Goal: Communication & Community: Answer question/provide support

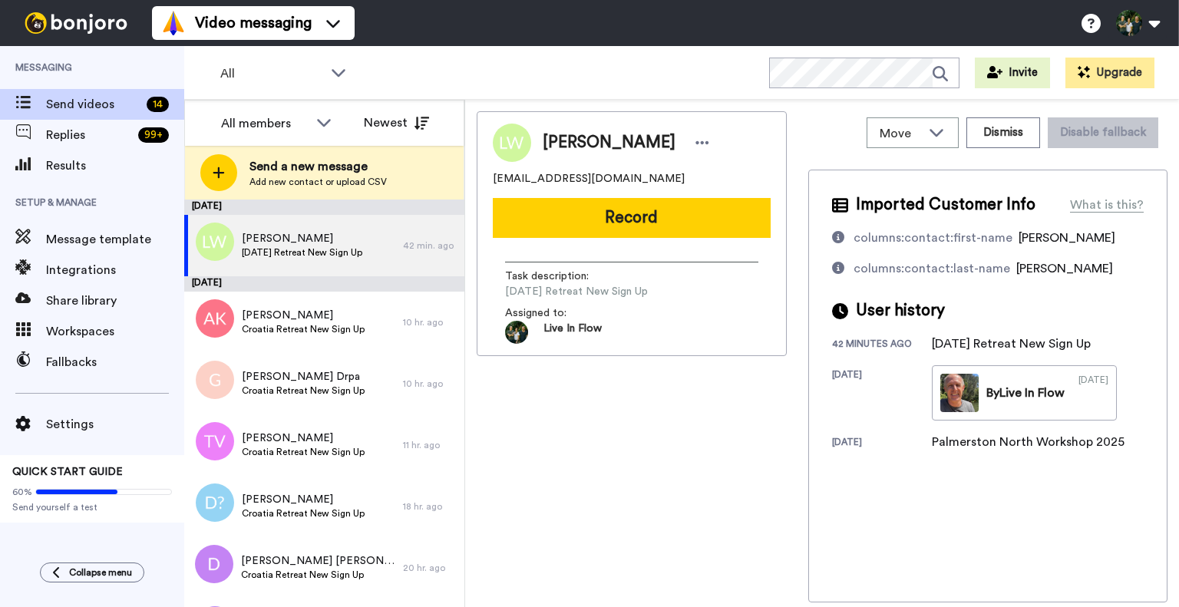
scroll to position [513, 0]
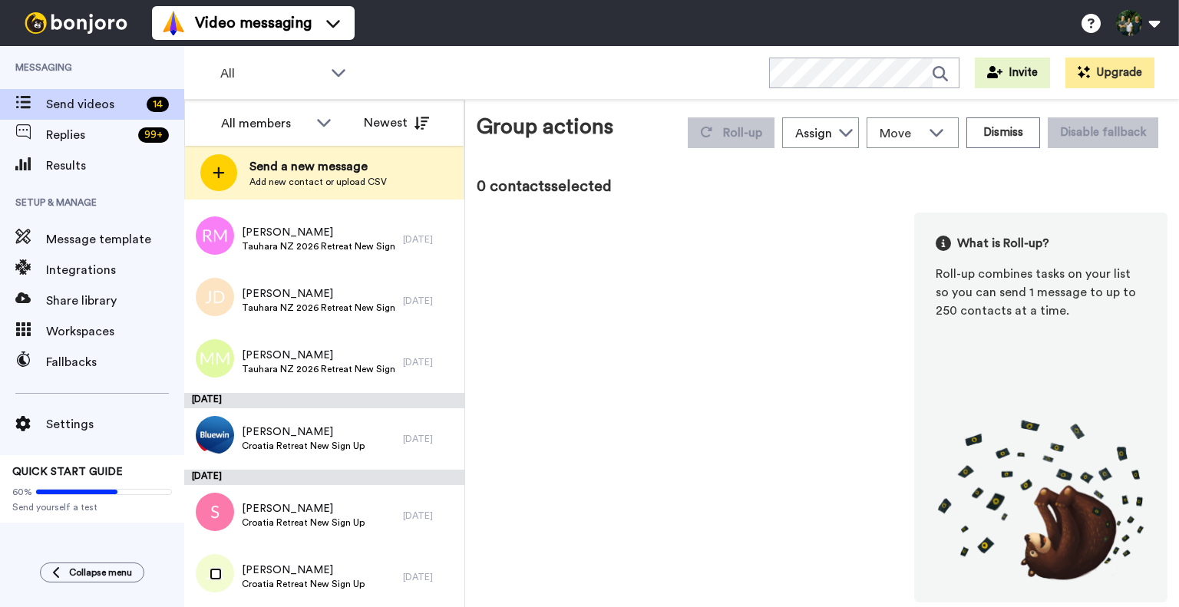
scroll to position [459, 0]
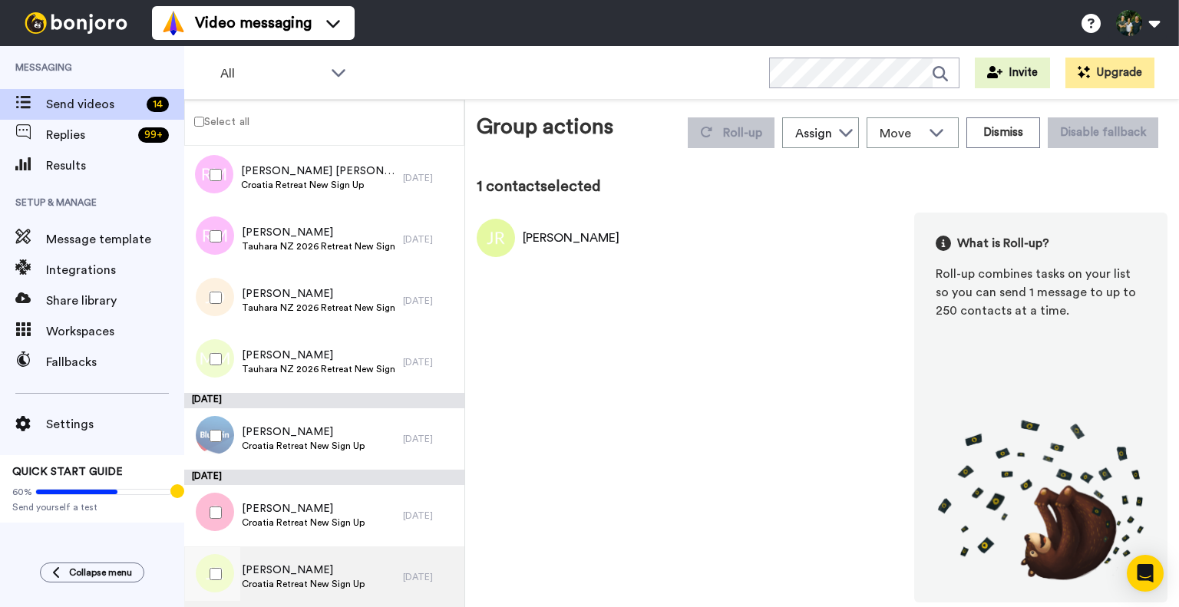
click at [300, 566] on span "[PERSON_NAME]" at bounding box center [303, 570] width 123 height 15
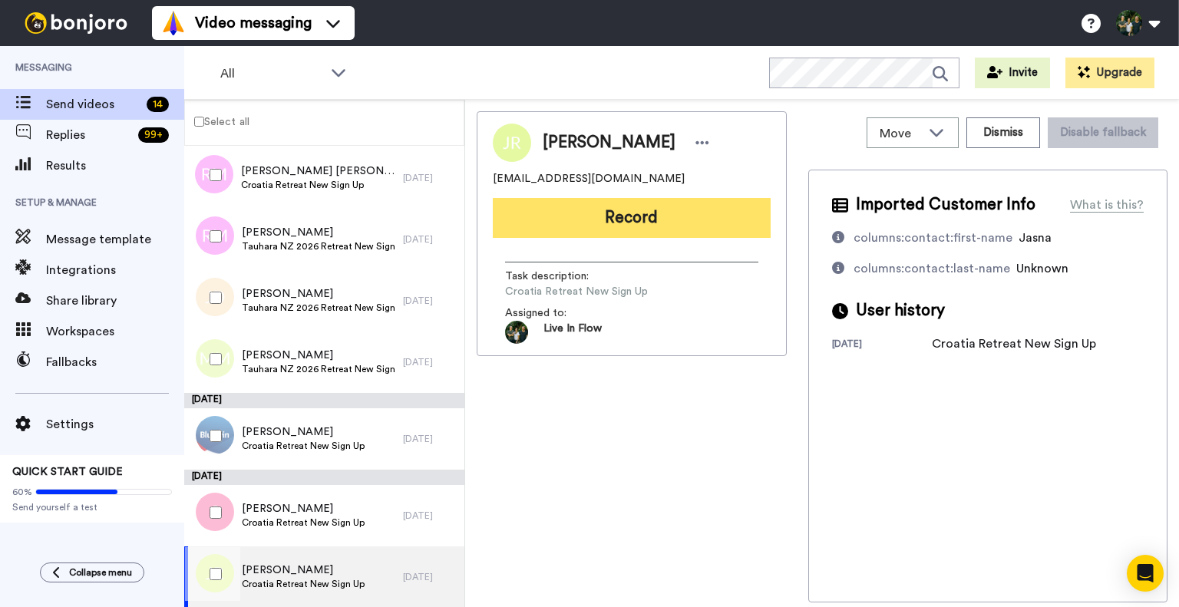
click at [606, 216] on button "Record" at bounding box center [632, 218] width 278 height 40
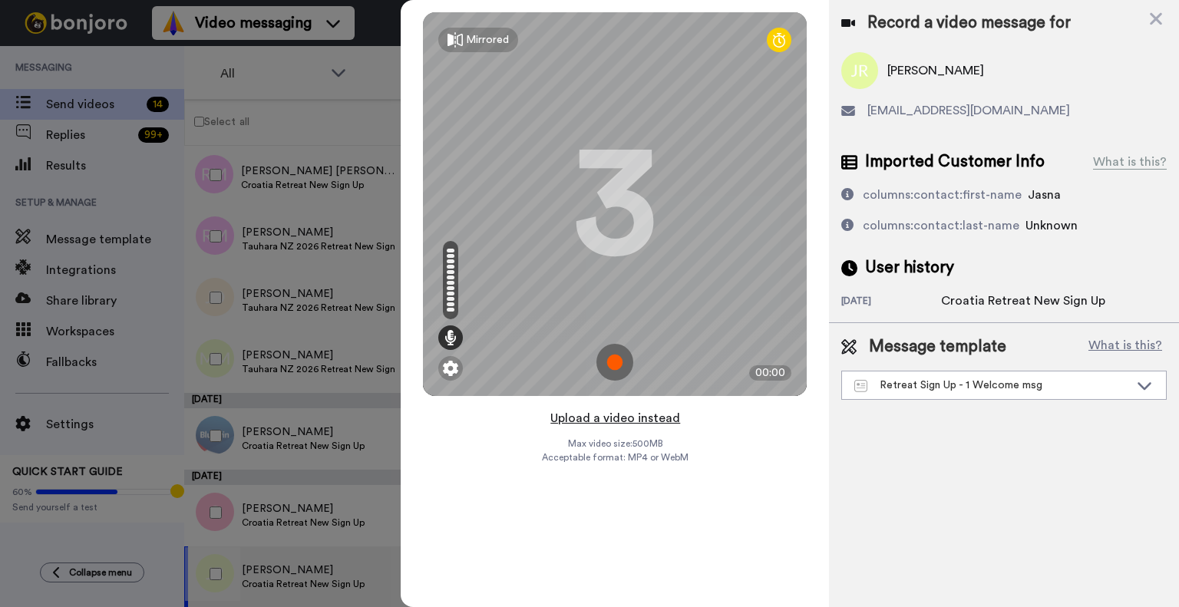
click at [591, 424] on button "Upload a video instead" at bounding box center [615, 418] width 139 height 20
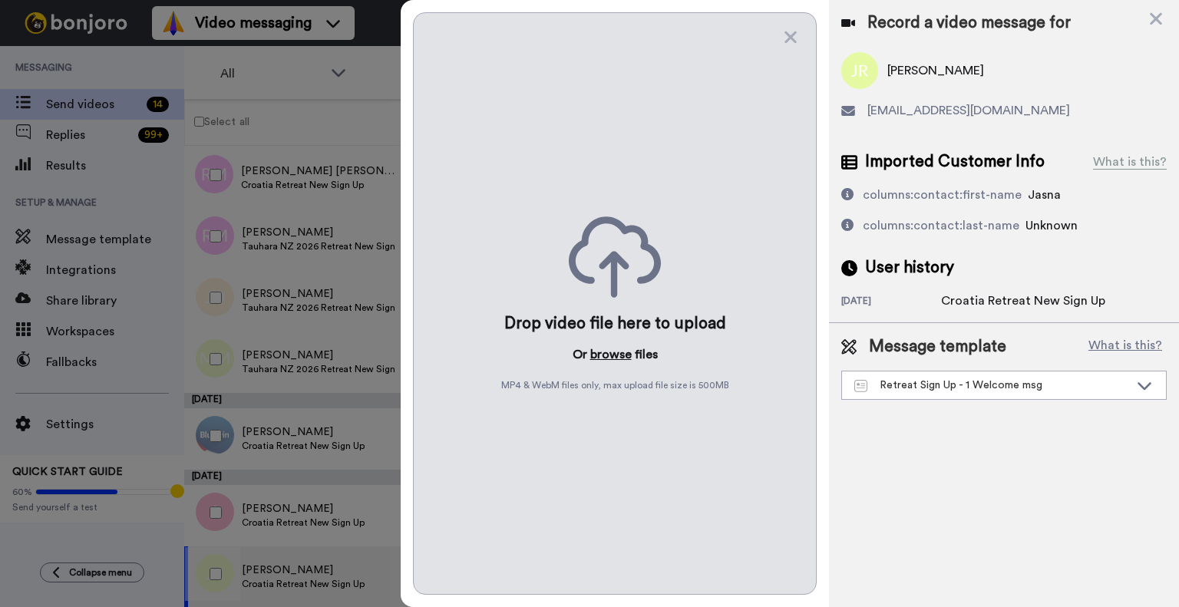
click at [620, 347] on button "browse" at bounding box center [610, 354] width 41 height 18
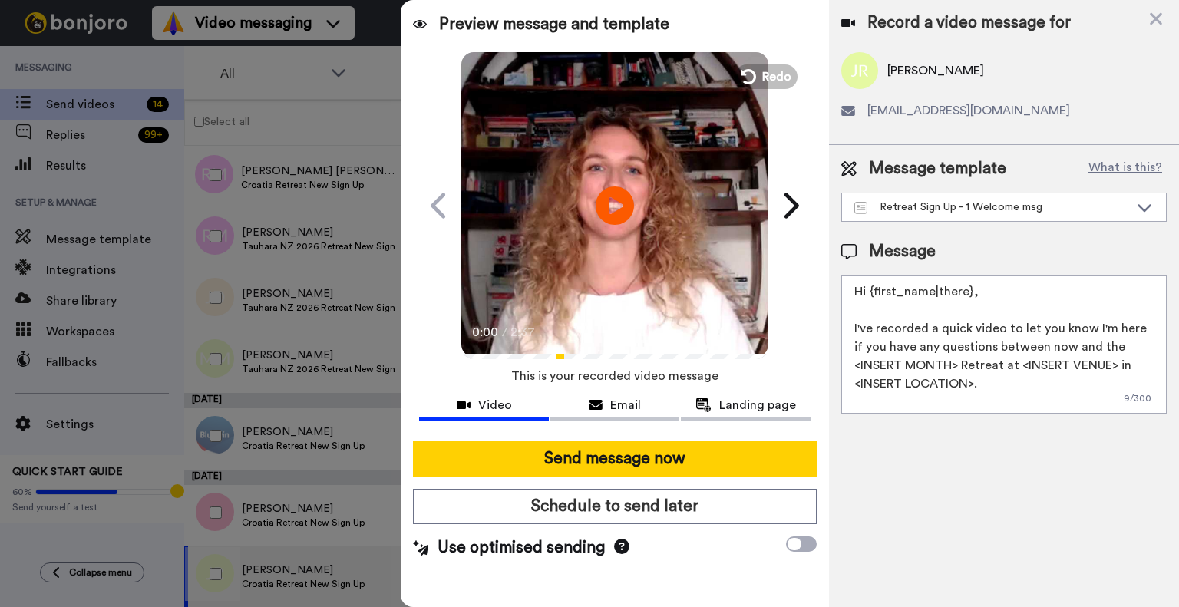
click at [868, 287] on textarea "Hi {first_name|there}, I've recorded a quick video to let you know I'm here if …" at bounding box center [1003, 345] width 325 height 138
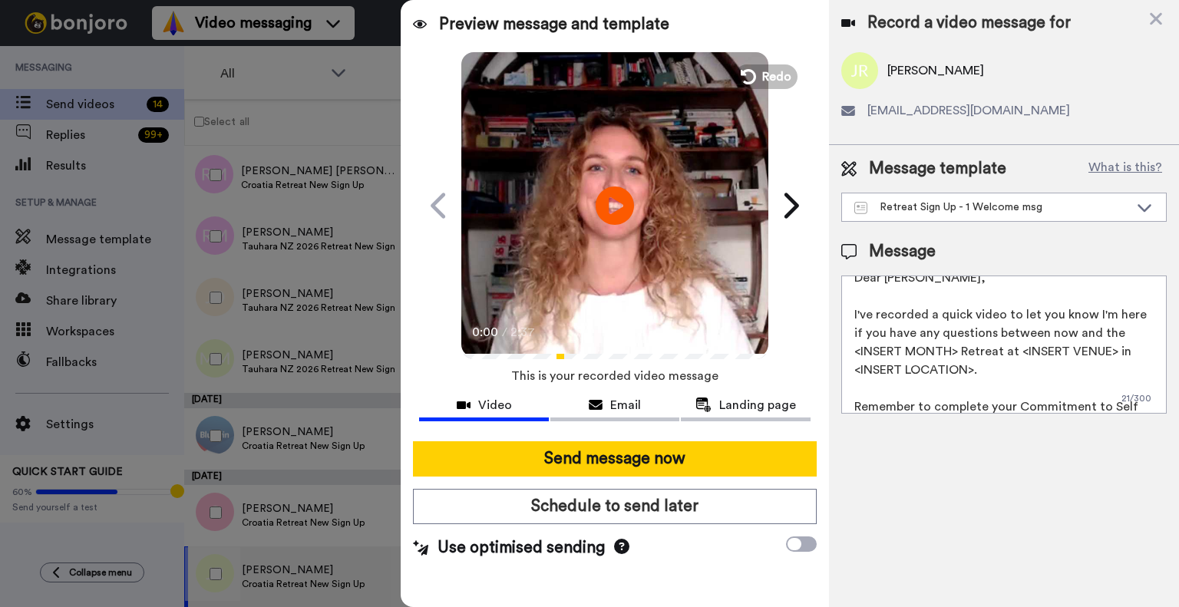
scroll to position [20, 0]
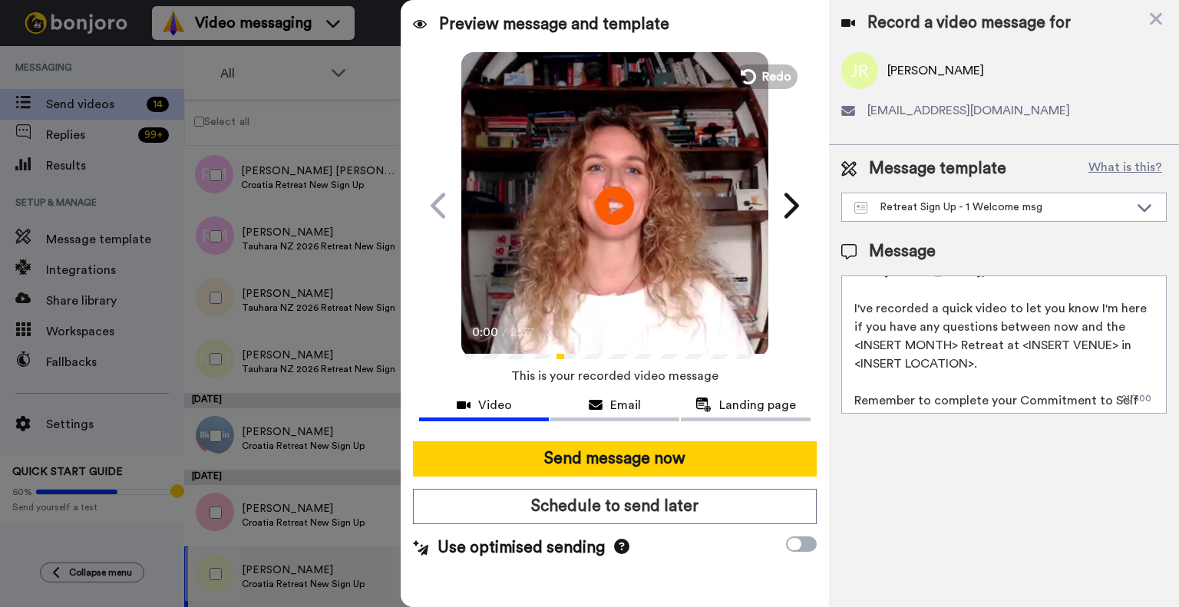
click at [850, 343] on textarea "Dear Jasna, I've recorded a quick video to let you know I'm here if you have an…" at bounding box center [1003, 345] width 325 height 138
click at [1033, 386] on textarea "Dear Jasna, I've recorded a quick video to let you know I'm here if you have an…" at bounding box center [1003, 345] width 325 height 138
drag, startPoint x: 1004, startPoint y: 365, endPoint x: 968, endPoint y: 347, distance: 39.5
click at [968, 347] on textarea "Dear Jasna, I've recorded a quick video to let you know I'm here if you have an…" at bounding box center [1003, 345] width 325 height 138
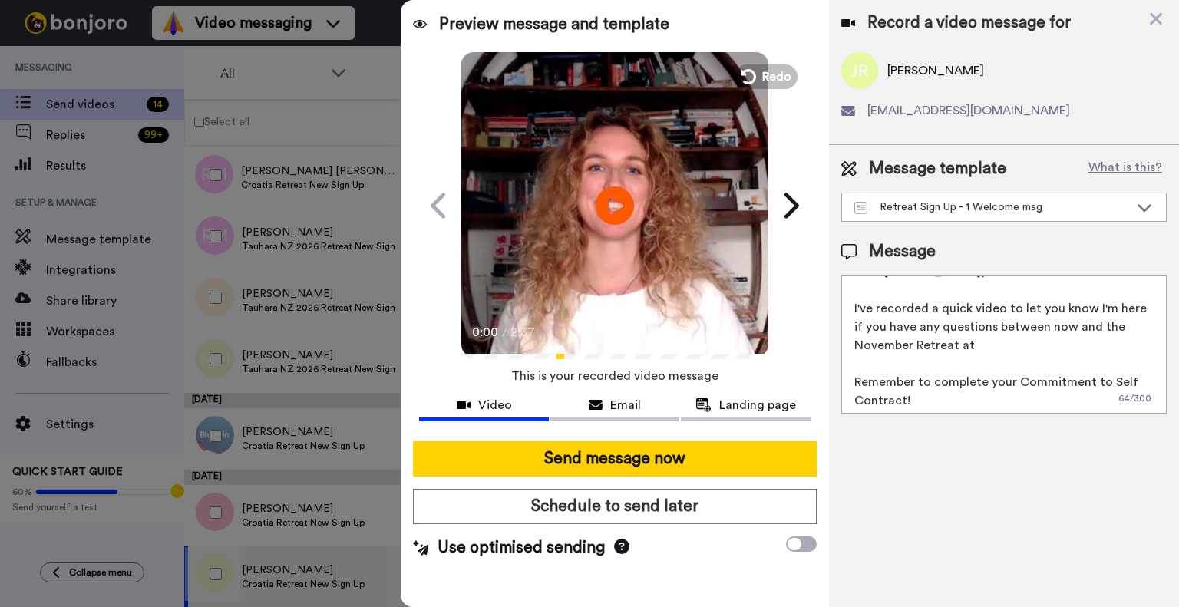
paste textarea "Le Méridien Lav, Split"
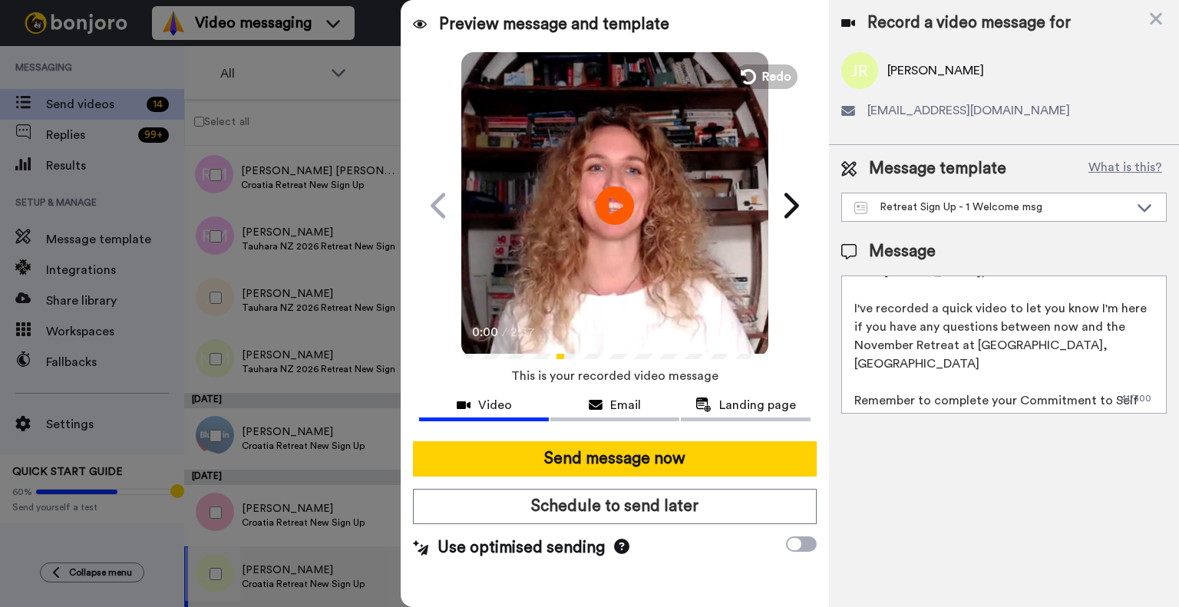
click at [1067, 344] on textarea "Dear Jasna, I've recorded a quick video to let you know I'm here if you have an…" at bounding box center [1003, 345] width 325 height 138
click at [1112, 345] on textarea "Dear Jasna, I've recorded a quick video to let you know I'm here if you have an…" at bounding box center [1003, 345] width 325 height 138
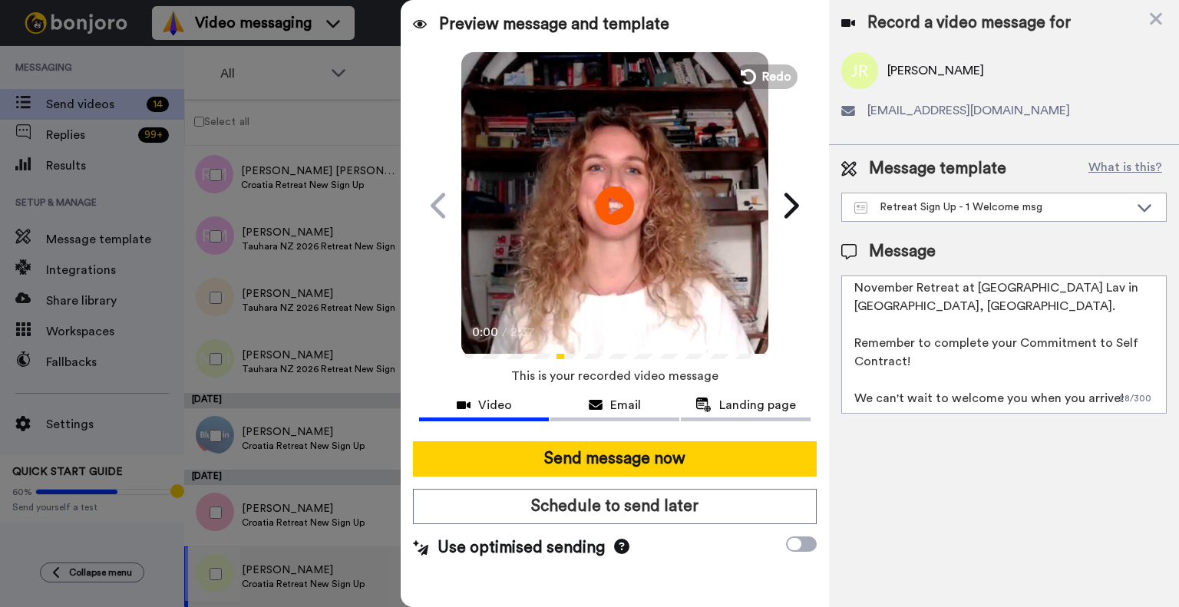
click at [1111, 395] on textarea "Dear Jasna, I've recorded a quick video to let you know I'm here if you have an…" at bounding box center [1003, 345] width 325 height 138
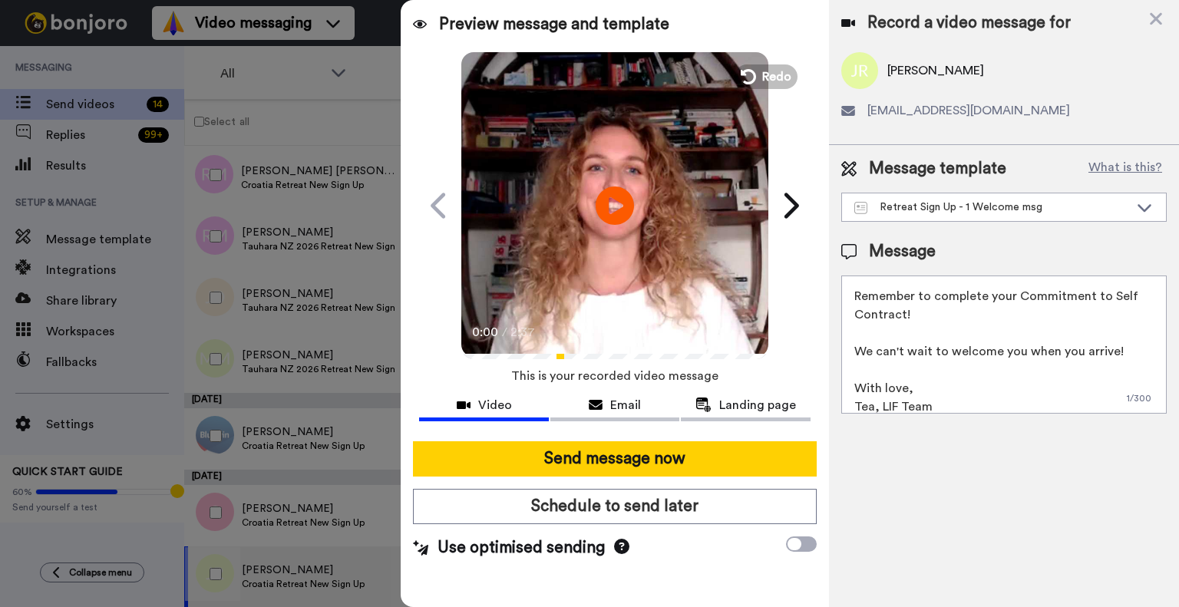
scroll to position [0, 0]
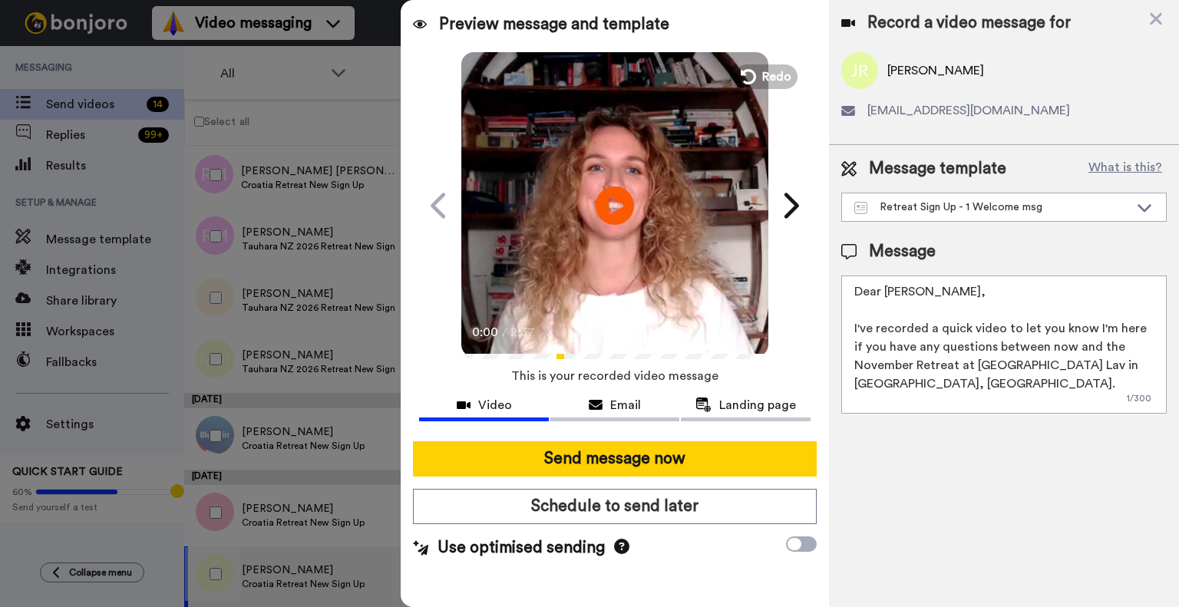
click at [961, 325] on textarea "Dear Jasna, I've recorded a quick video to let you know I'm here if you have an…" at bounding box center [1003, 345] width 325 height 138
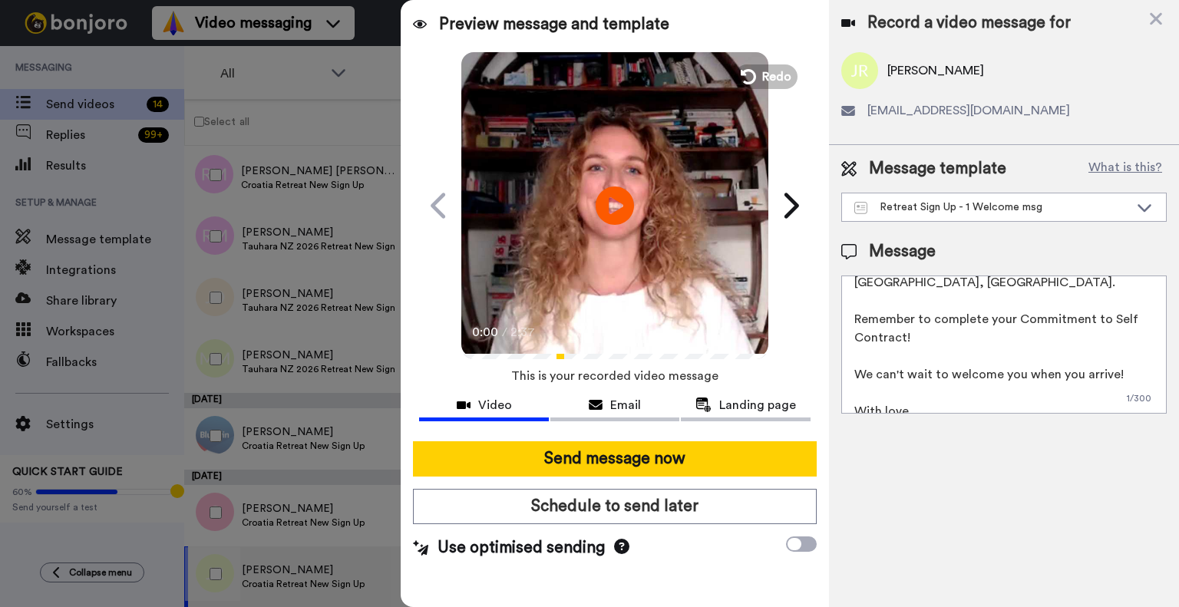
scroll to position [100, 0]
click at [937, 338] on textarea "Dear Jasna, I've recorded a quick video to let you know I'm here if you have an…" at bounding box center [1003, 345] width 325 height 138
drag, startPoint x: 932, startPoint y: 338, endPoint x: 861, endPoint y: 306, distance: 78.3
click at [861, 306] on textarea "Dear Jasna, I've recorded a quick video to let you know I'm here if you have an…" at bounding box center [1003, 345] width 325 height 138
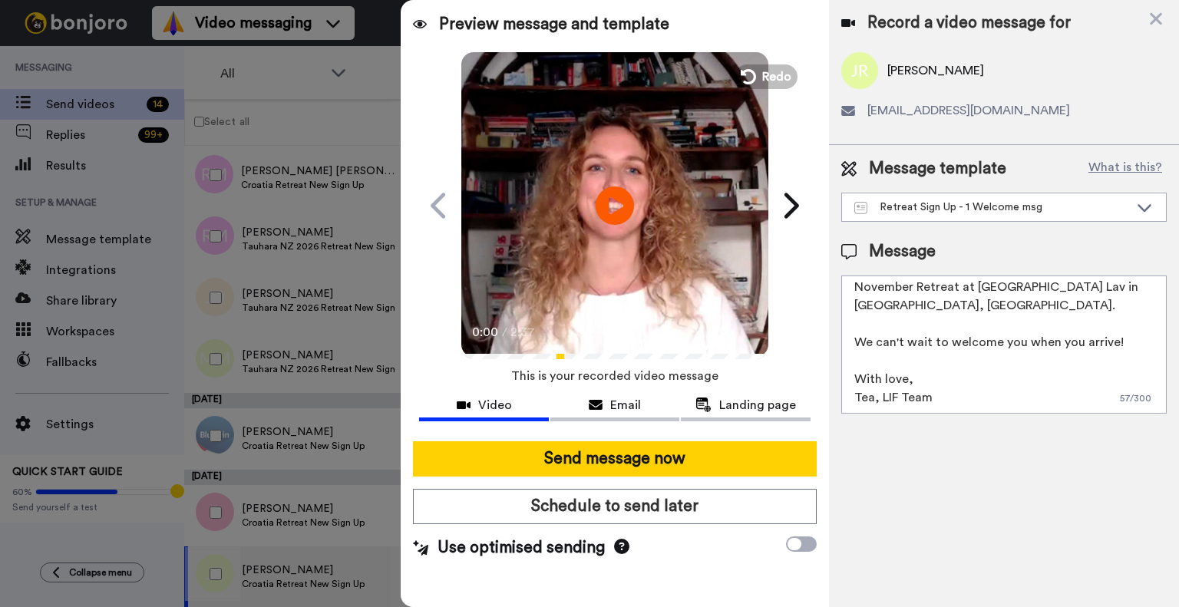
scroll to position [78, 0]
click at [900, 340] on textarea "Dear Jasna, I've recorded a quick video to let you know I'm here if you have an…" at bounding box center [1003, 345] width 325 height 138
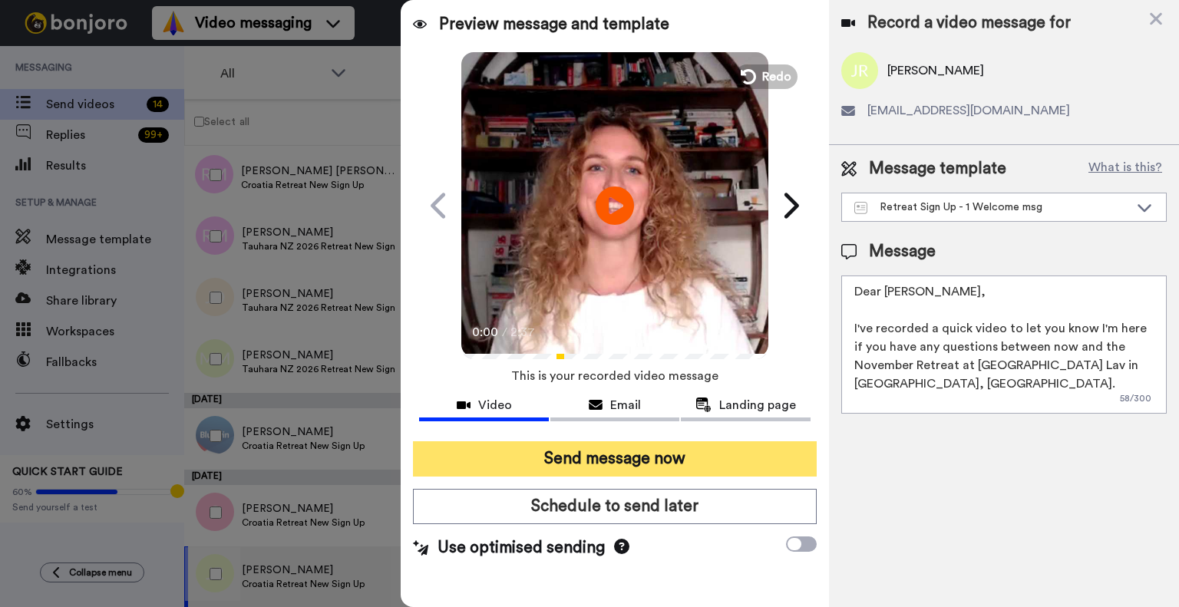
type textarea "Dear Jasna, I've recorded a quick video to let you know I'm here if you have an…"
click at [652, 458] on button "Send message now" at bounding box center [615, 458] width 404 height 35
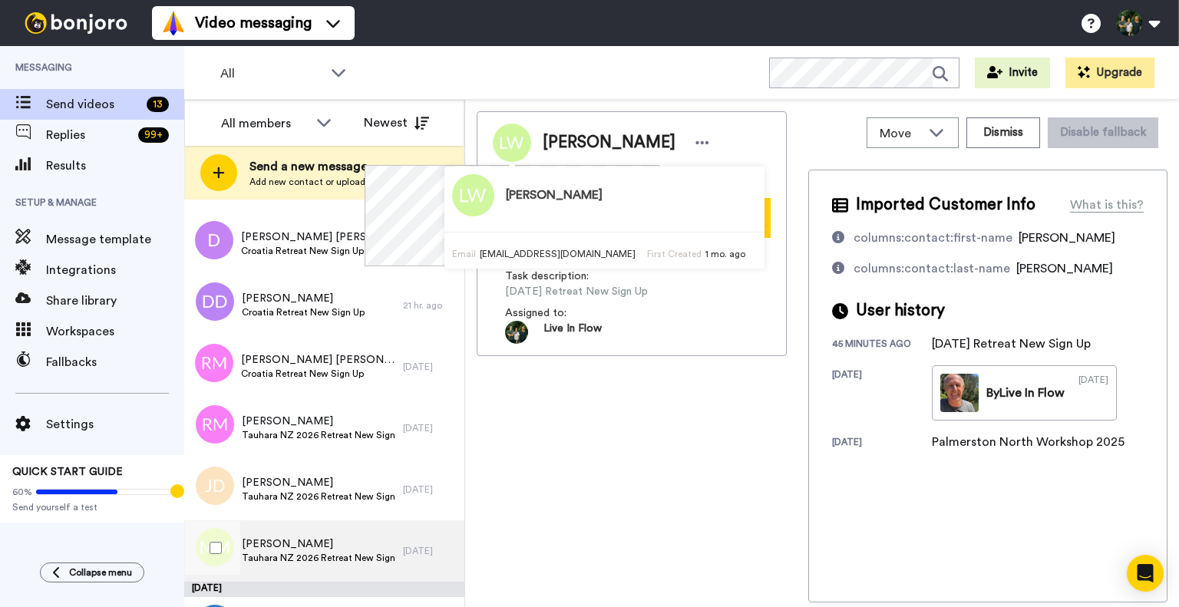
scroll to position [451, 0]
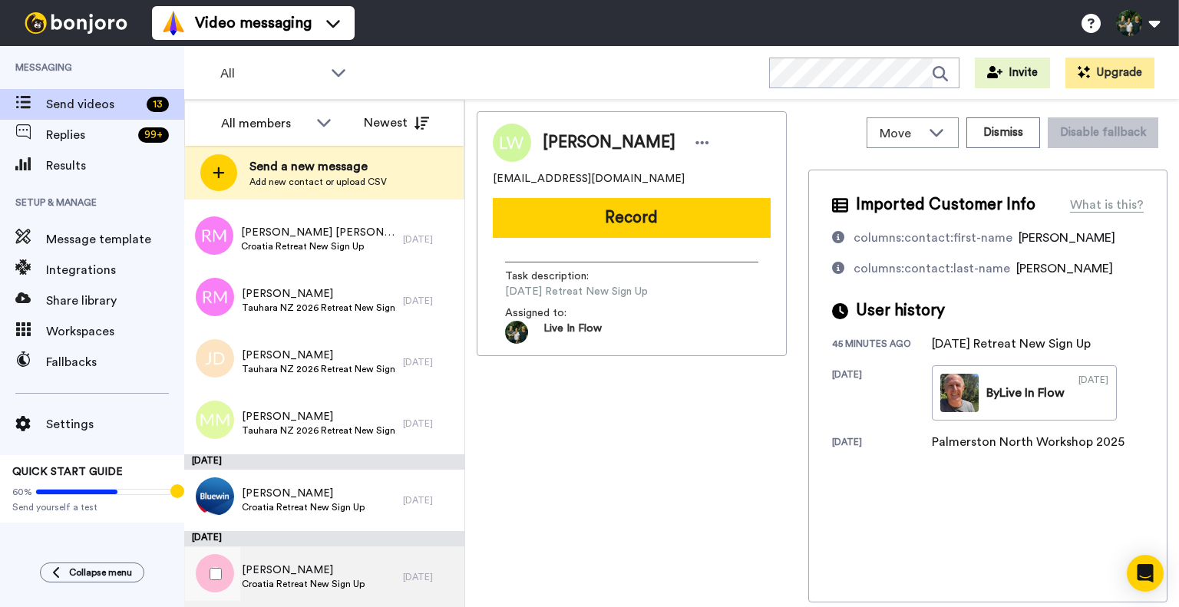
drag, startPoint x: 272, startPoint y: 567, endPoint x: 314, endPoint y: 576, distance: 43.0
click at [314, 576] on span "[PERSON_NAME]" at bounding box center [303, 570] width 123 height 15
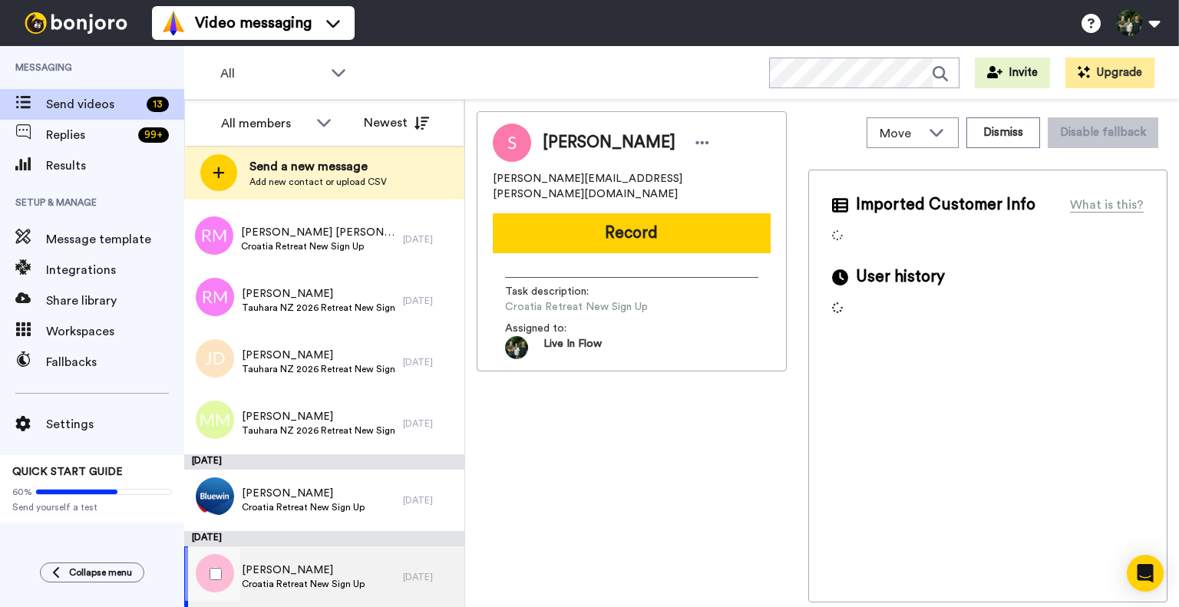
click at [274, 571] on span "[PERSON_NAME]" at bounding box center [303, 570] width 123 height 15
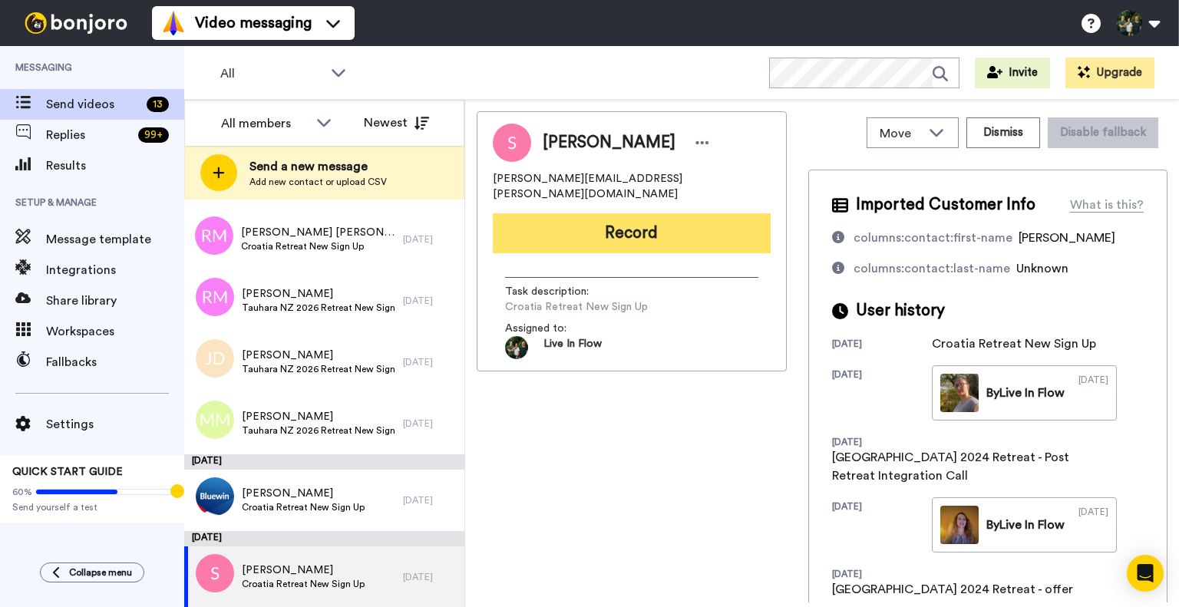
click at [539, 216] on button "Record" at bounding box center [632, 233] width 278 height 40
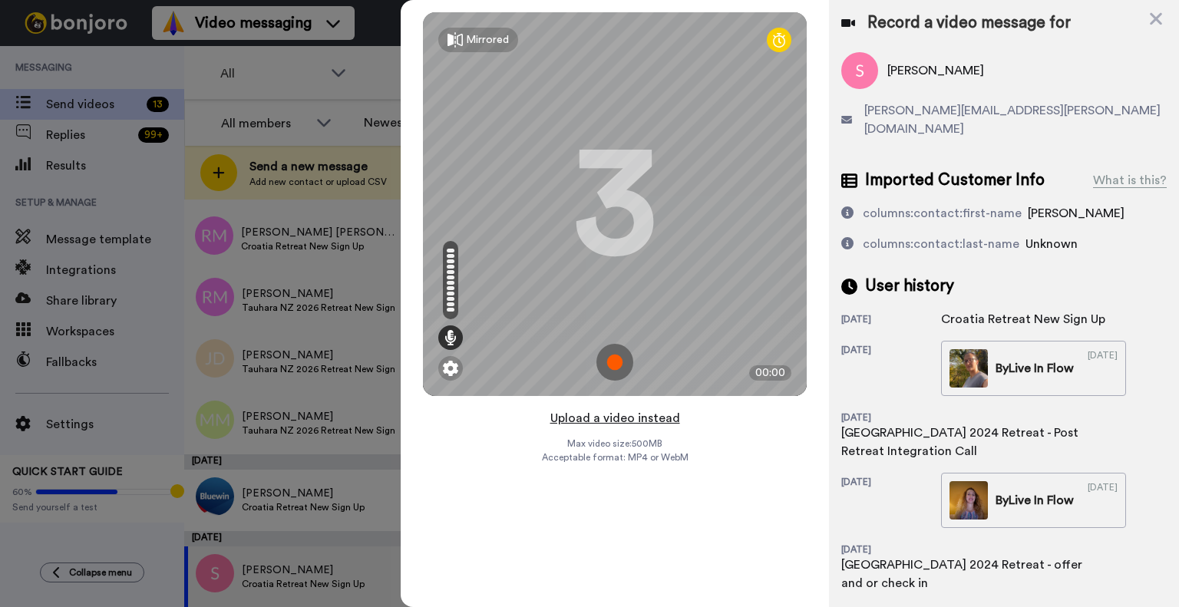
click at [565, 414] on button "Upload a video instead" at bounding box center [615, 418] width 139 height 20
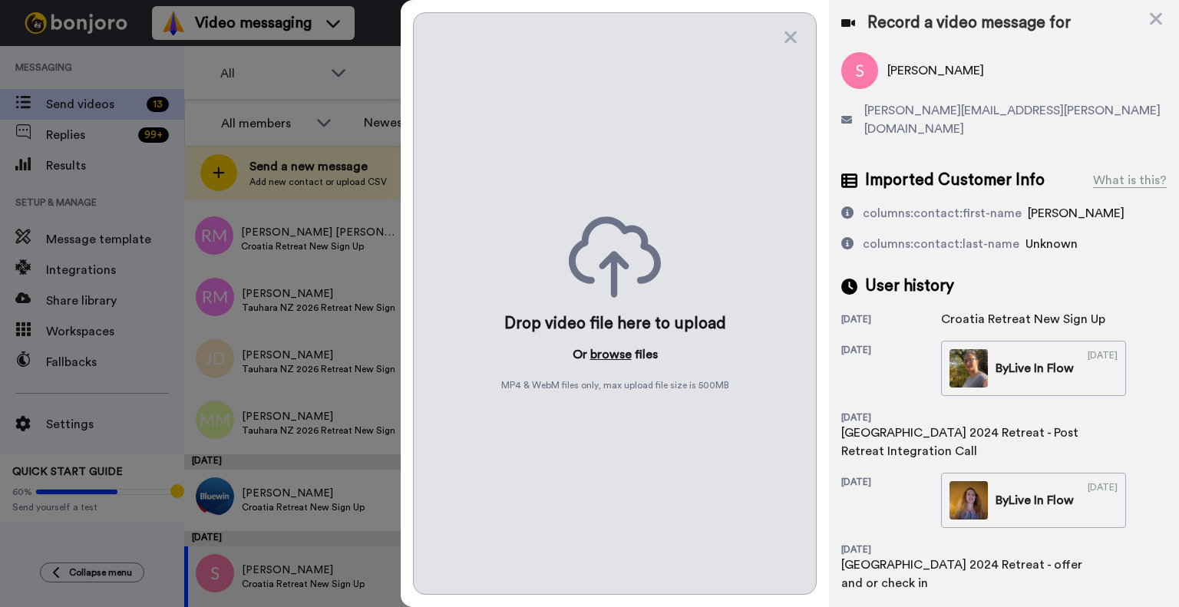
click at [608, 348] on button "browse" at bounding box center [610, 354] width 41 height 18
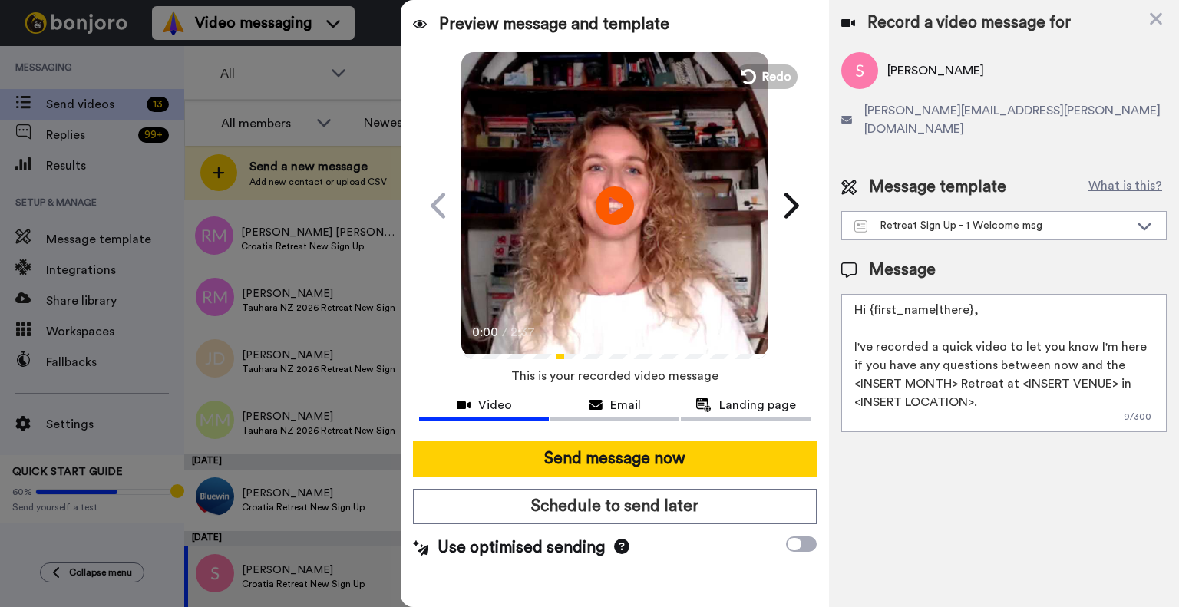
click at [966, 325] on textarea "Hi {first_name|there}, I've recorded a quick video to let you know I'm here if …" at bounding box center [1003, 363] width 325 height 138
paste textarea "Dear [PERSON_NAME], I've recorded a quick video to let you know I'm here if you…"
click at [912, 294] on textarea "Dear [PERSON_NAME], I've recorded a quick video to let you know I'm here if you…" at bounding box center [1003, 363] width 325 height 138
click at [974, 332] on textarea "Dear Stanislav, I've recorded a quick video to let you know I'm here if you hav…" at bounding box center [1003, 363] width 325 height 138
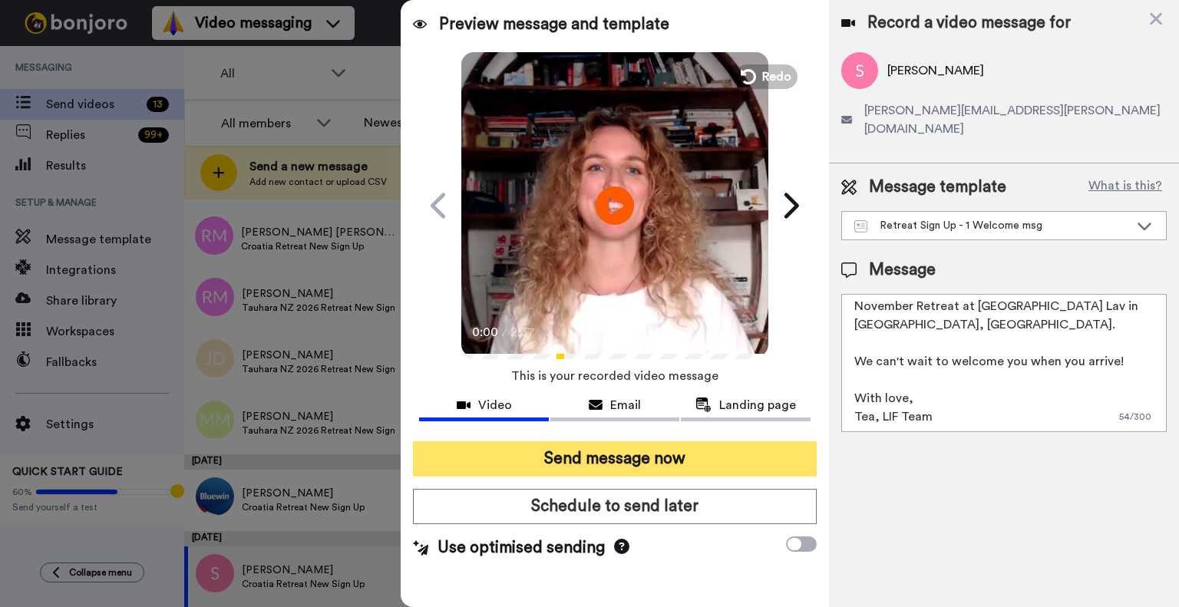
type textarea "Dear Stanislav, I've recorded a quick video to let you know I'm here if you hav…"
click at [612, 455] on button "Send message now" at bounding box center [615, 458] width 404 height 35
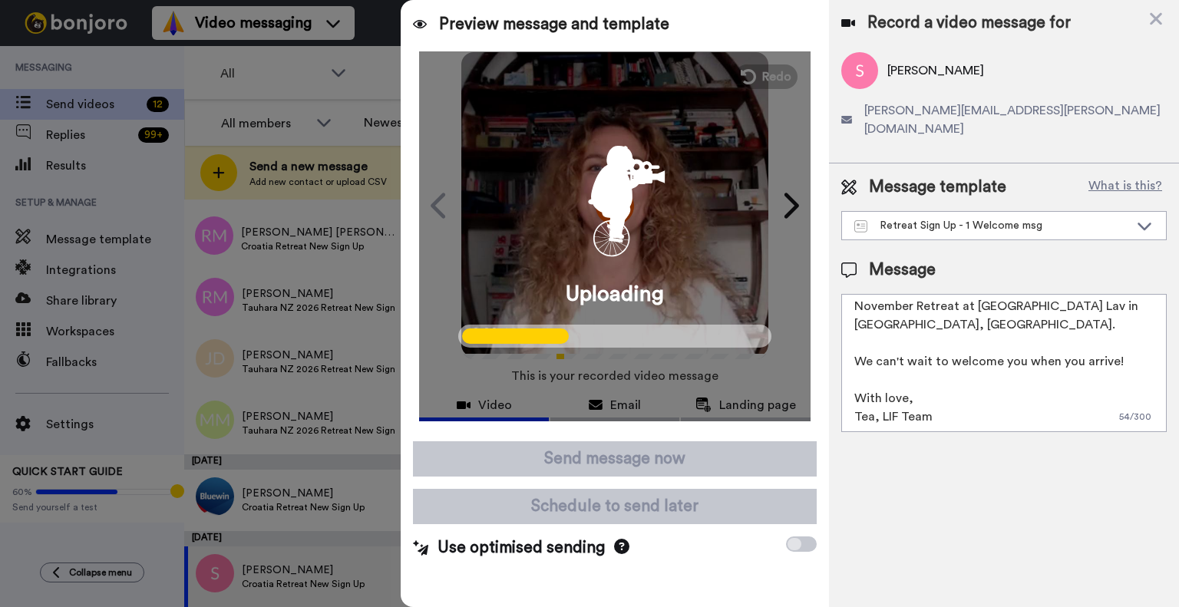
scroll to position [0, 0]
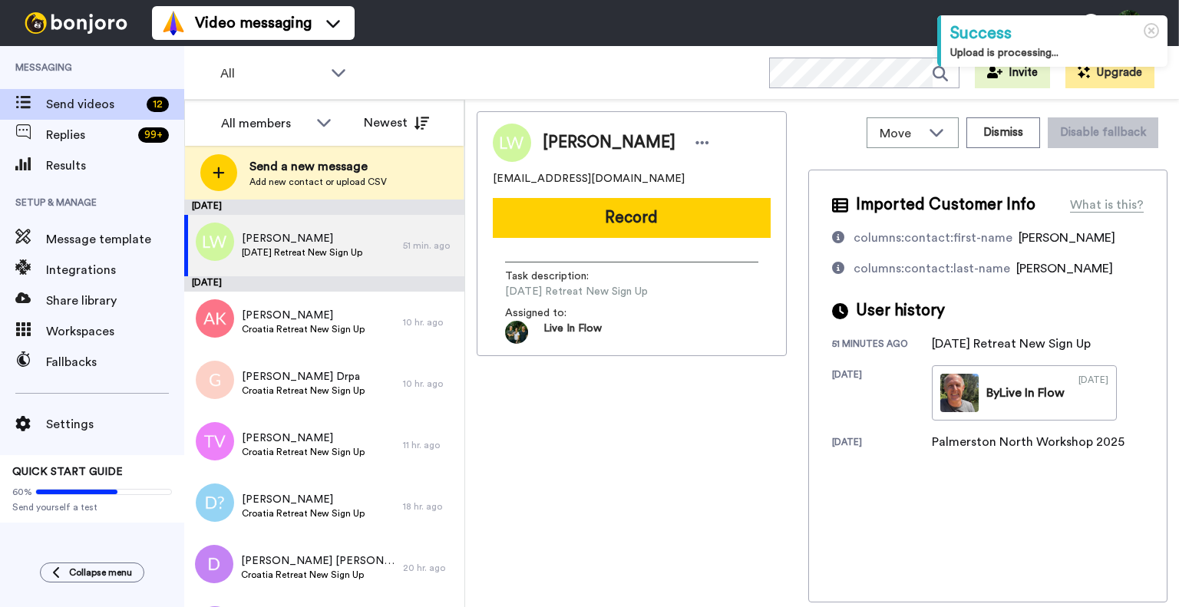
scroll to position [375, 0]
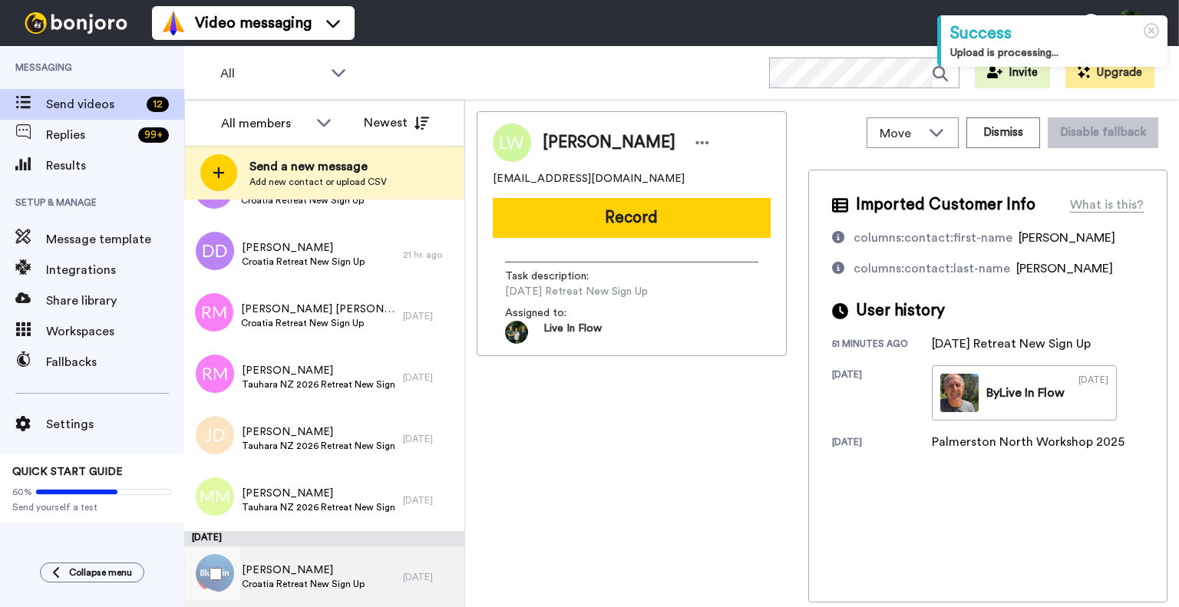
drag, startPoint x: 0, startPoint y: 0, endPoint x: 285, endPoint y: 572, distance: 639.0
click at [285, 572] on span "[PERSON_NAME]" at bounding box center [303, 570] width 123 height 15
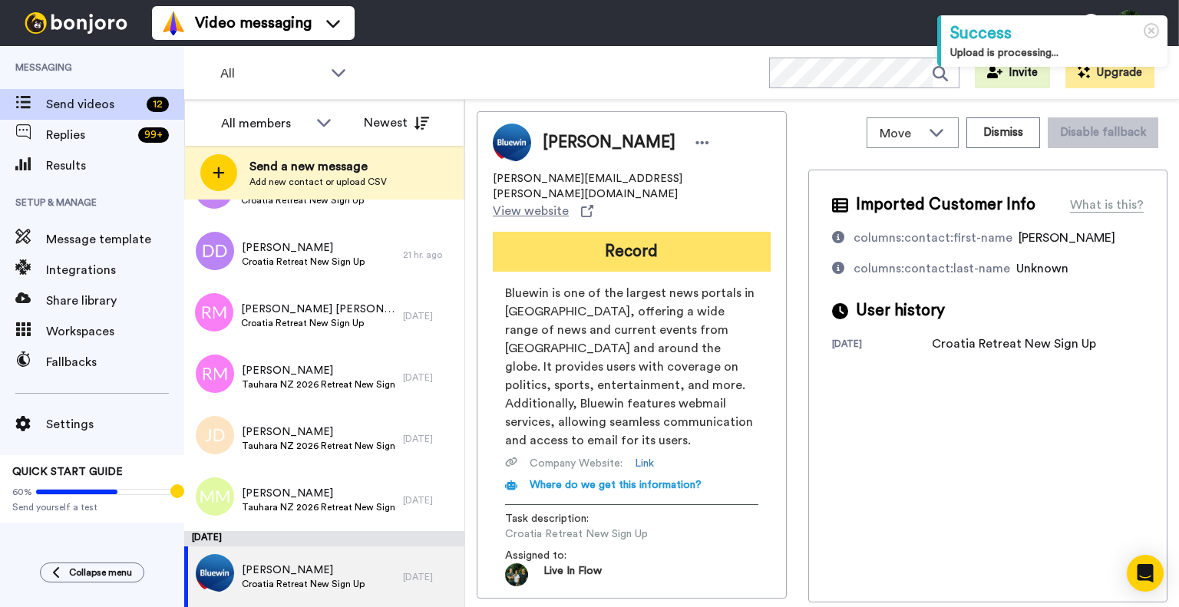
click at [652, 232] on button "Record" at bounding box center [632, 252] width 278 height 40
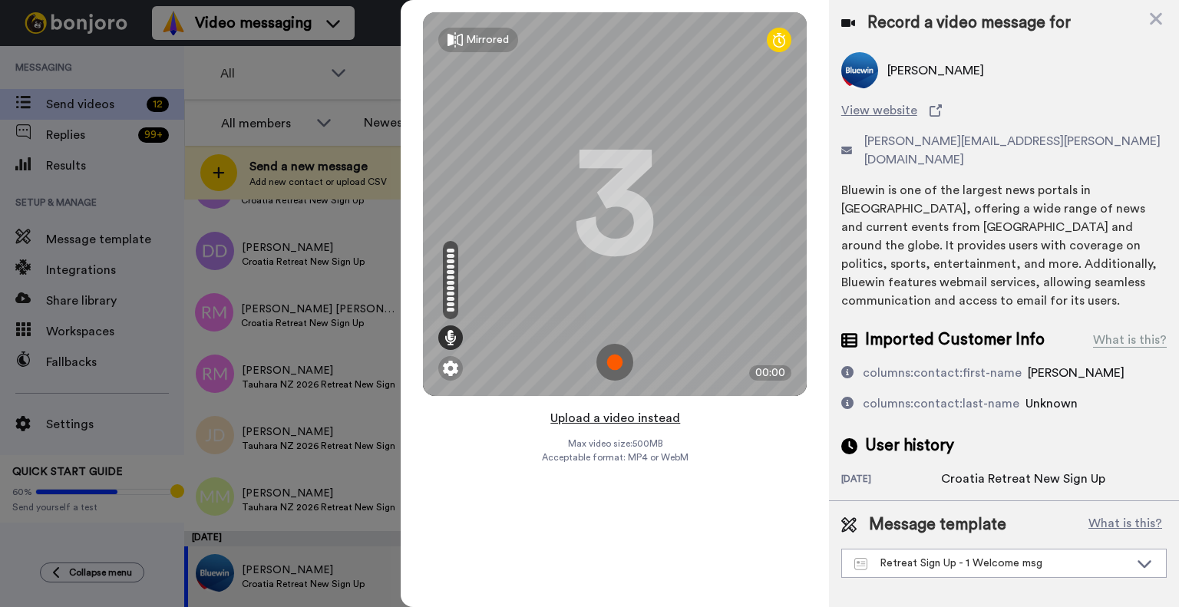
click at [563, 417] on button "Upload a video instead" at bounding box center [615, 418] width 139 height 20
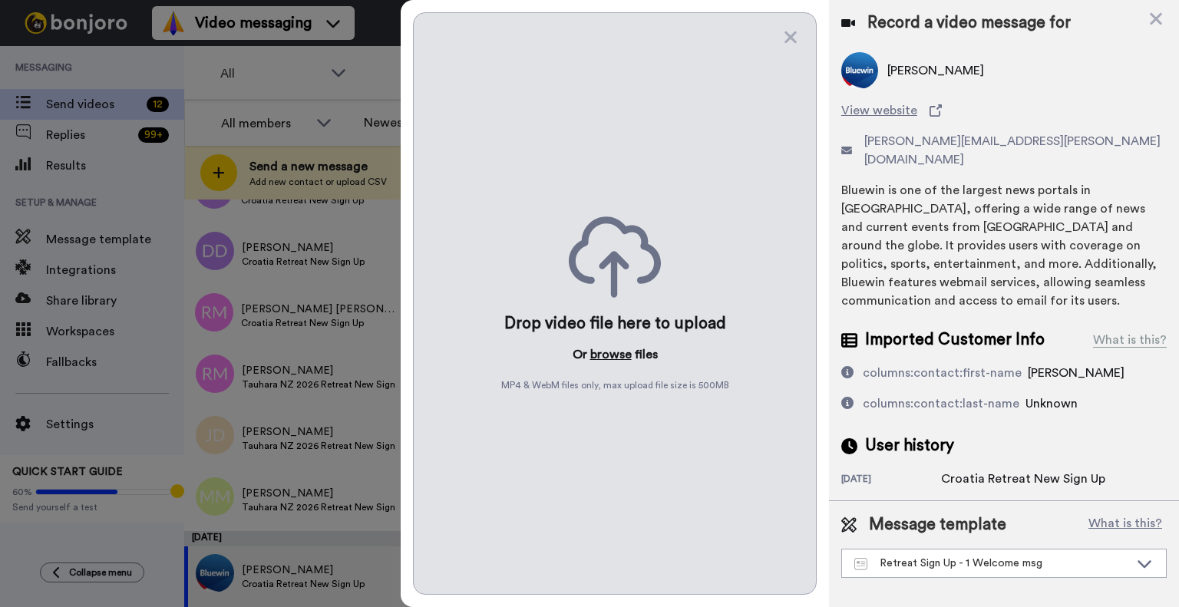
click at [609, 355] on button "browse" at bounding box center [610, 354] width 41 height 18
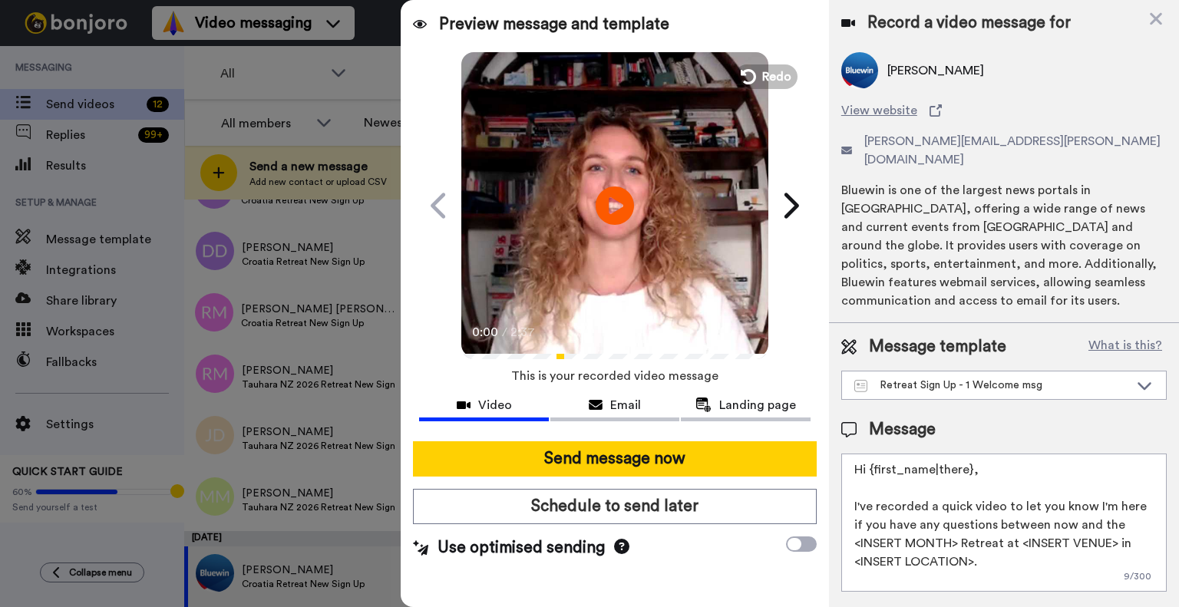
click at [949, 480] on textarea "Hi {first_name|there}, I've recorded a quick video to let you know I'm here if …" at bounding box center [1003, 523] width 325 height 138
paste textarea "Dear Stanislav, I've recorded a quick video to let you know I'm here if you hav…"
click at [887, 454] on textarea "Dear Stanislav, I've recorded a quick video to let you know I'm here if you hav…" at bounding box center [1003, 523] width 325 height 138
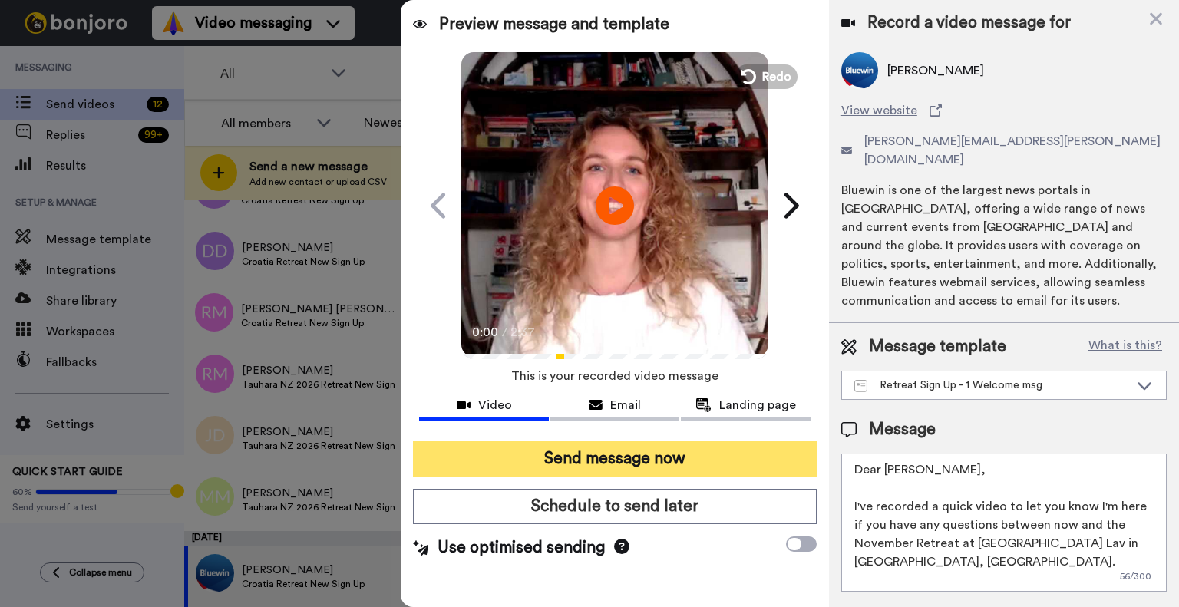
type textarea "Dear Susanne, I've recorded a quick video to let you know I'm here if you have …"
click at [746, 444] on button "Send message now" at bounding box center [615, 458] width 404 height 35
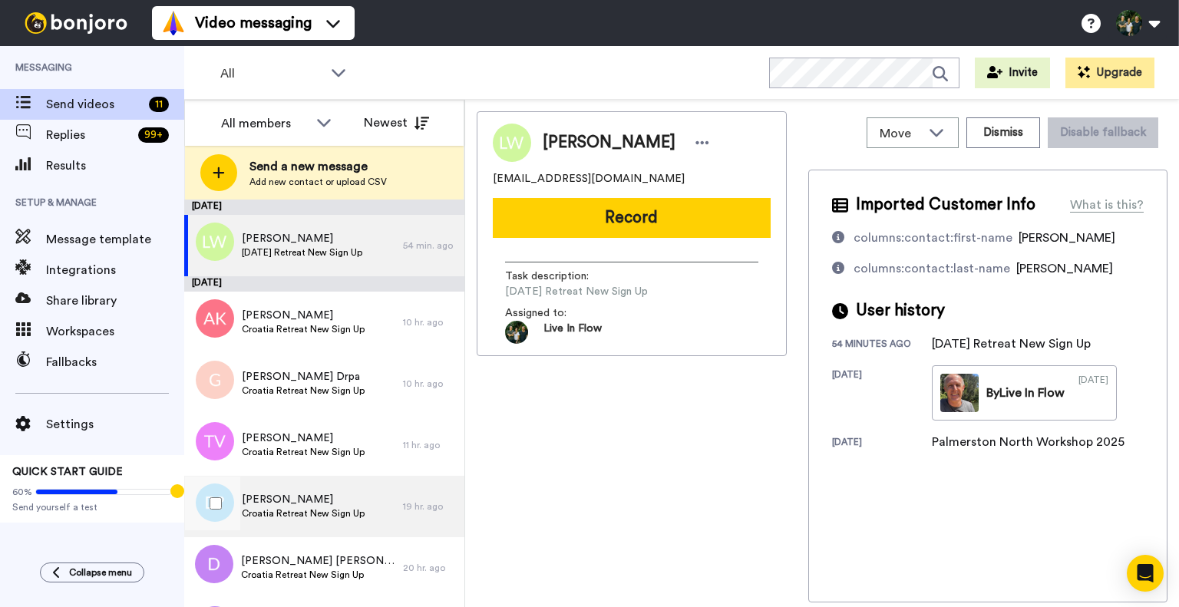
scroll to position [298, 0]
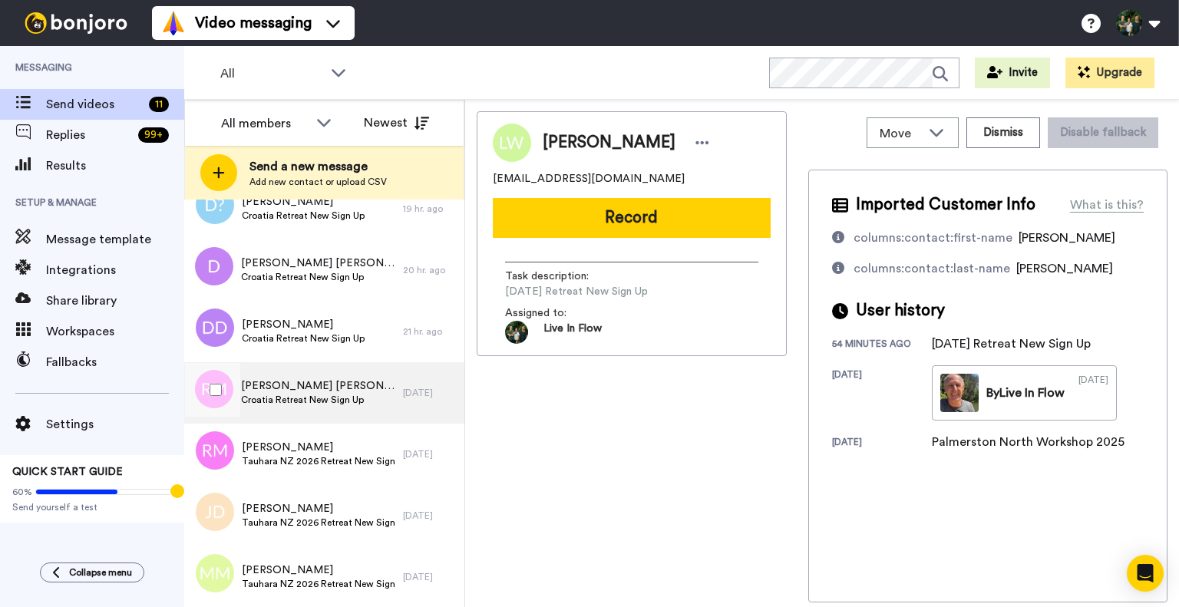
click at [276, 390] on span "[PERSON_NAME] [PERSON_NAME]" at bounding box center [318, 385] width 154 height 15
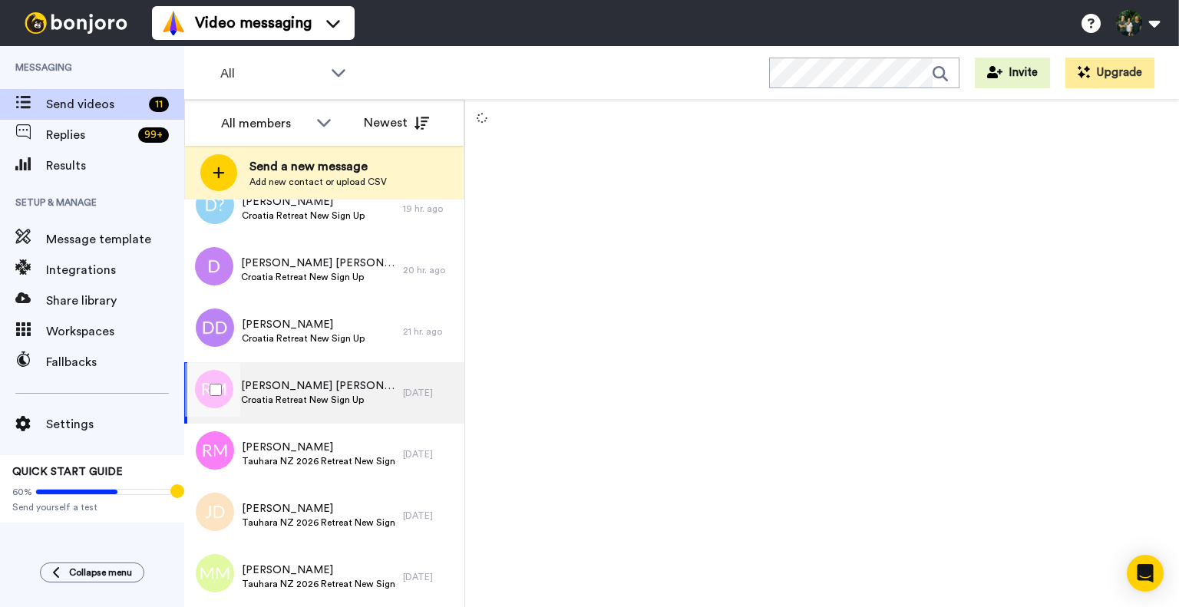
click at [339, 381] on span "[PERSON_NAME] [PERSON_NAME]" at bounding box center [318, 385] width 154 height 15
click at [328, 388] on span "[PERSON_NAME] [PERSON_NAME]" at bounding box center [318, 385] width 154 height 15
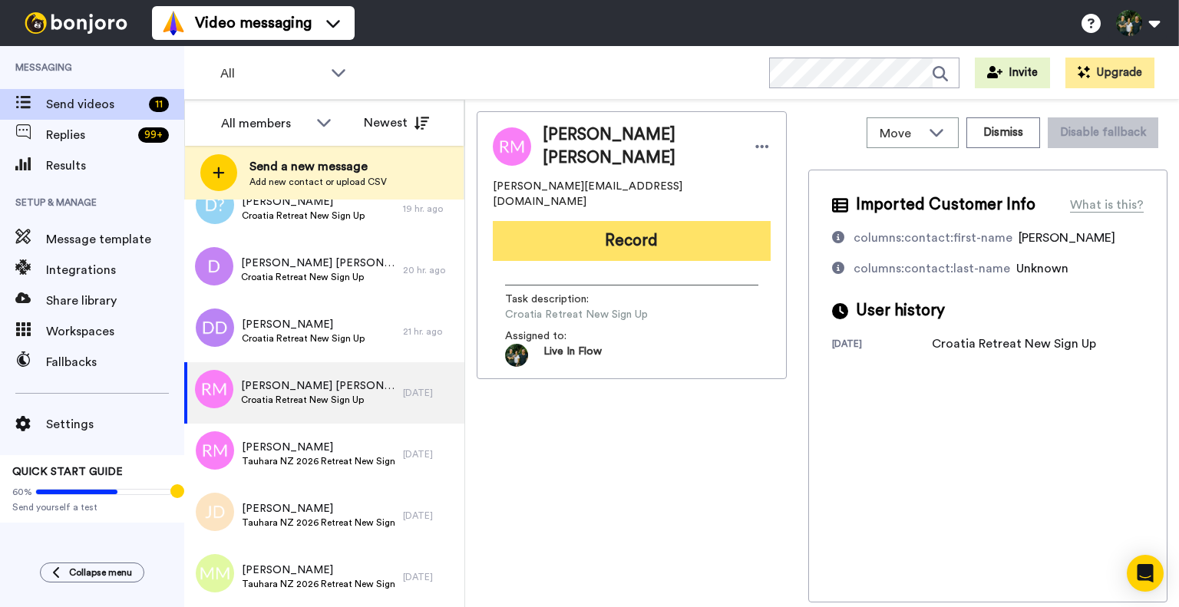
click at [598, 221] on button "Record" at bounding box center [632, 241] width 278 height 40
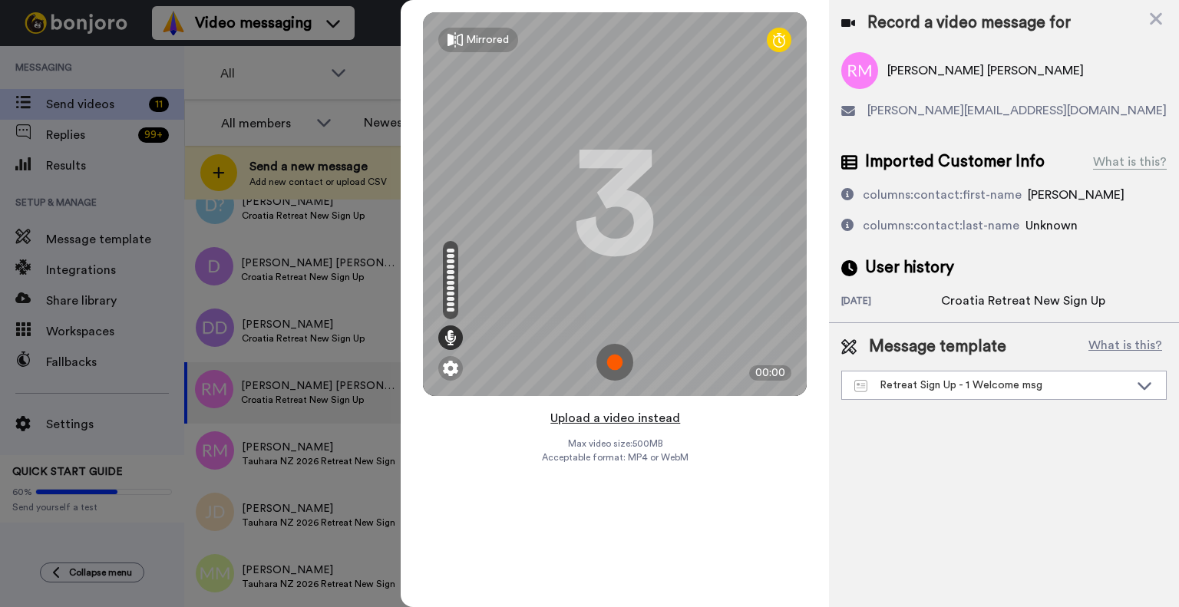
click at [565, 414] on button "Upload a video instead" at bounding box center [615, 418] width 139 height 20
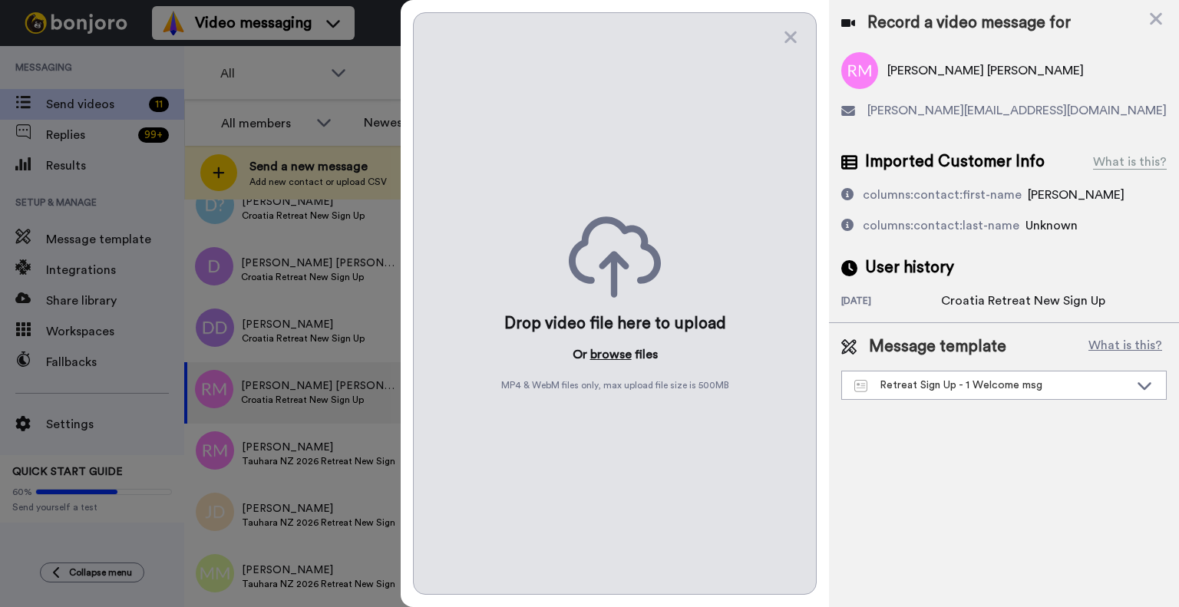
click at [600, 355] on button "browse" at bounding box center [610, 354] width 41 height 18
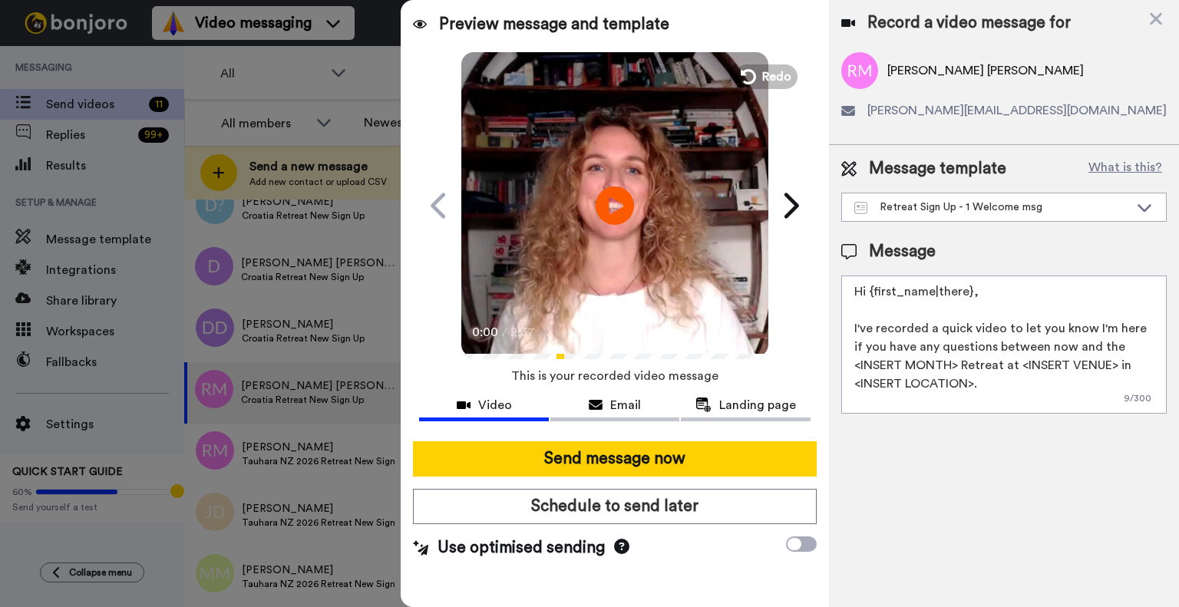
click at [930, 315] on textarea "Hi {first_name|there}, I've recorded a quick video to let you know I'm here if …" at bounding box center [1003, 345] width 325 height 138
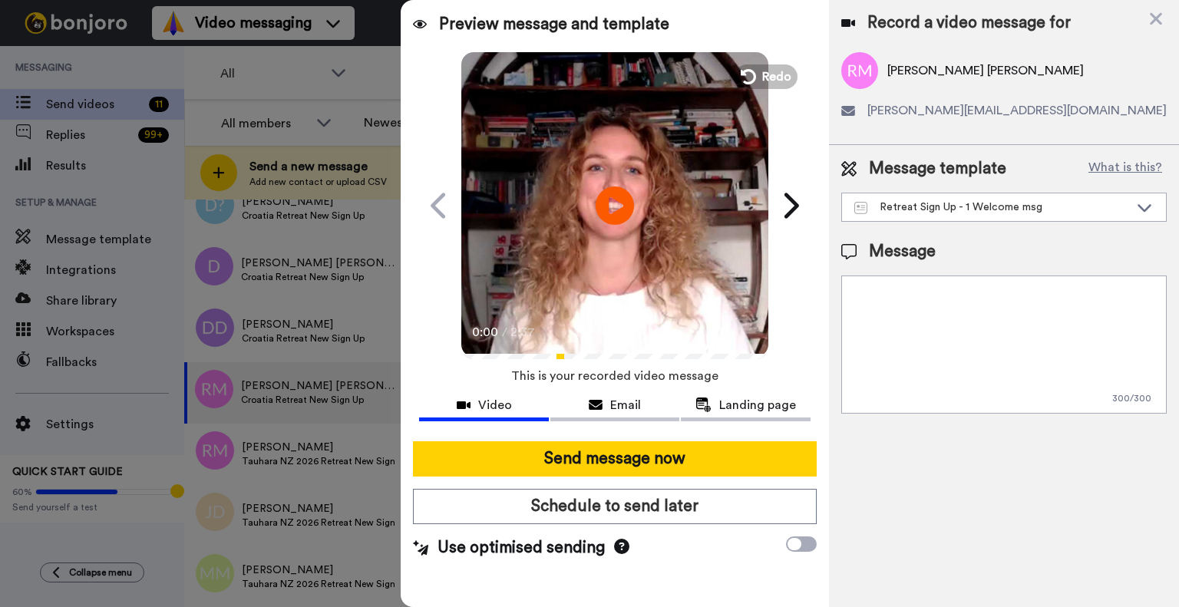
paste textarea "Dear Stanislav, I've recorded a quick video to let you know I'm here if you hav…"
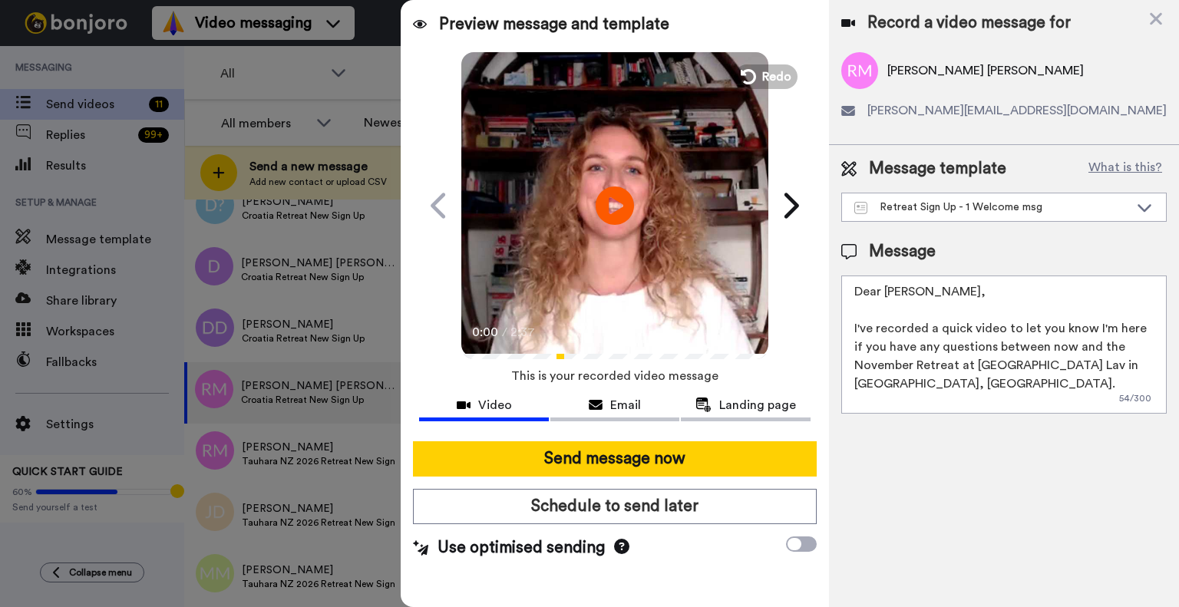
click at [889, 291] on textarea "Dear Stanislav, I've recorded a quick video to let you know I'm here if you hav…" at bounding box center [1003, 345] width 325 height 138
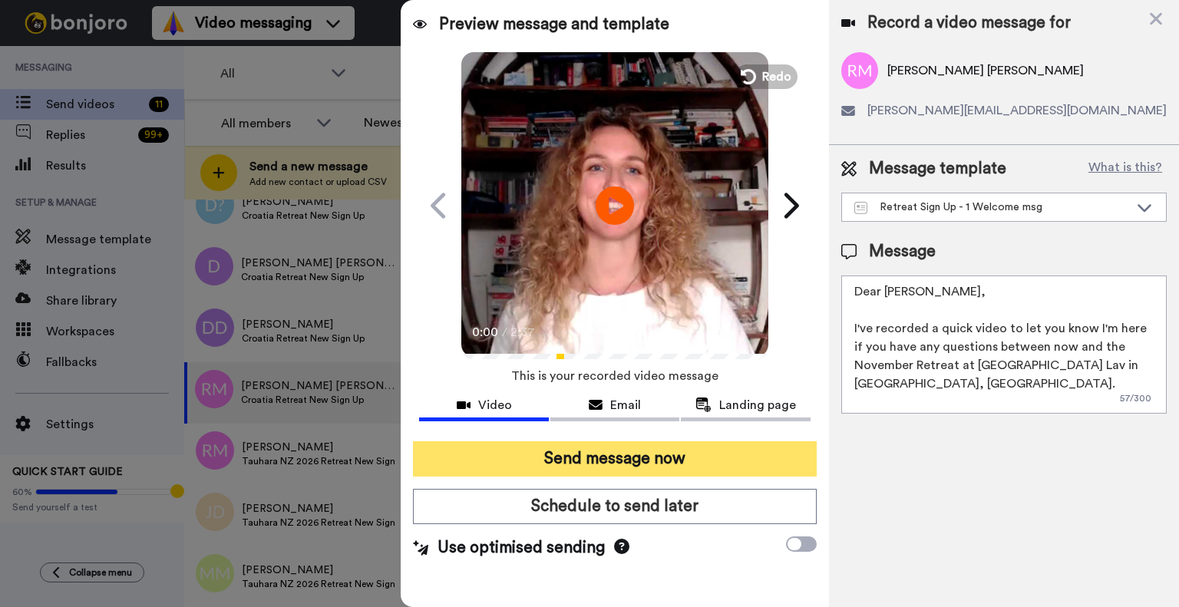
type textarea "Dear Renata, I've recorded a quick video to let you know I'm here if you have a…"
click at [596, 458] on button "Send message now" at bounding box center [615, 458] width 404 height 35
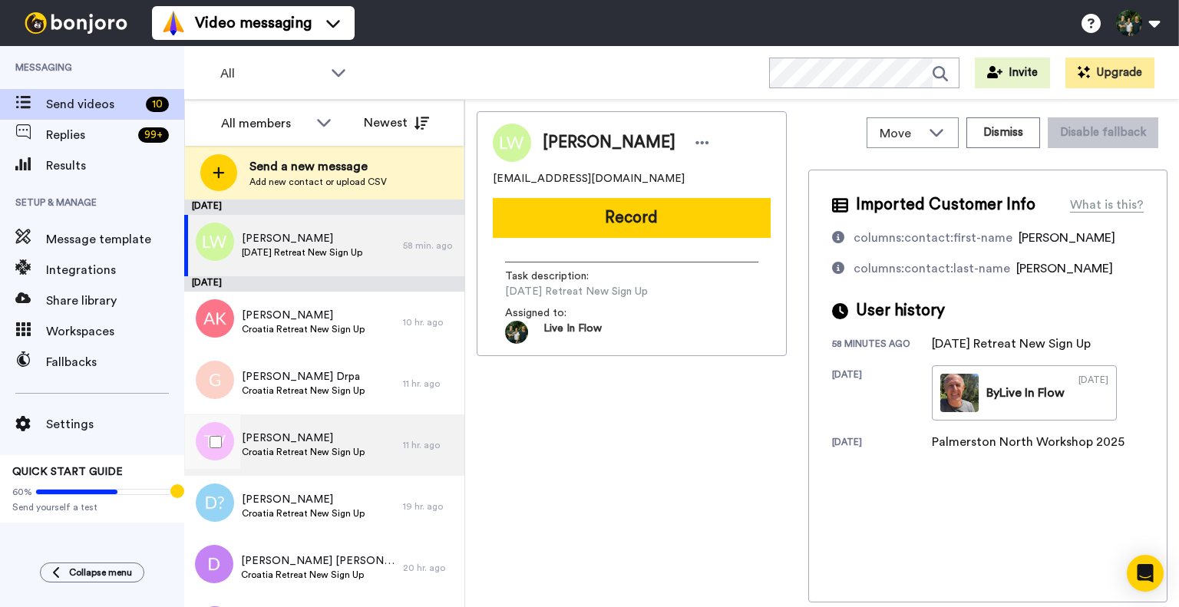
scroll to position [236, 0]
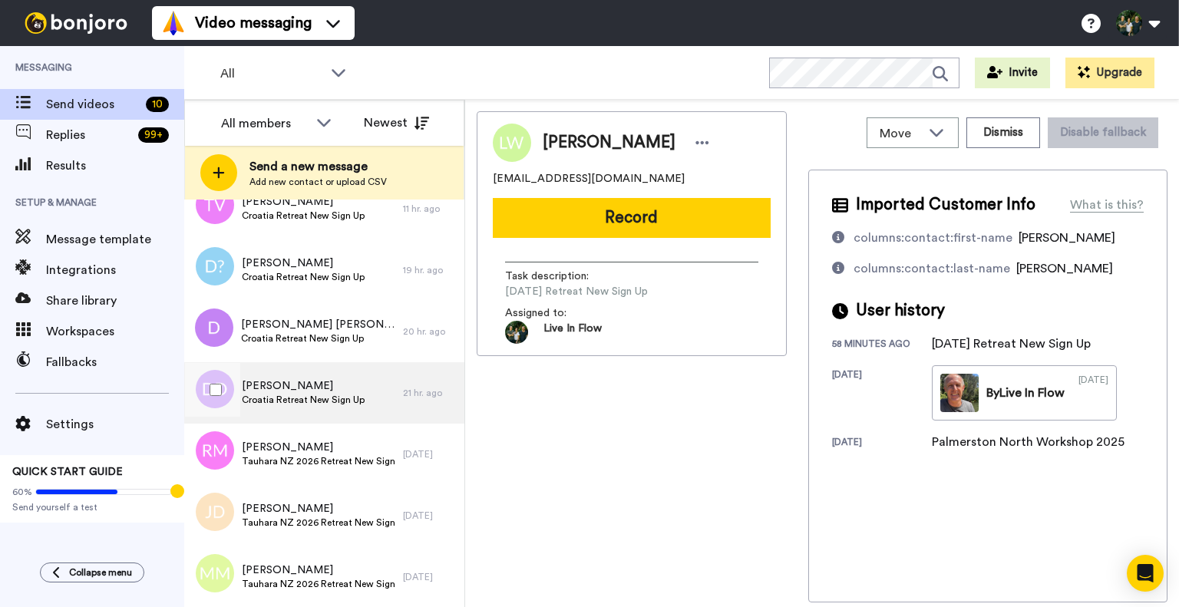
click at [291, 388] on span "[PERSON_NAME]" at bounding box center [303, 385] width 123 height 15
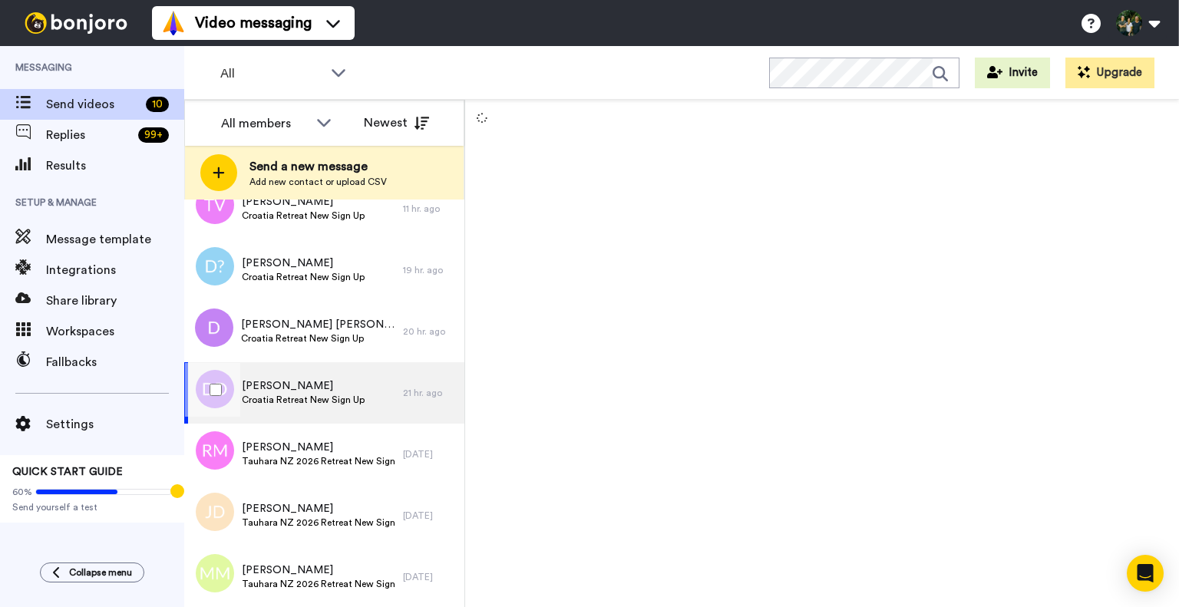
click at [244, 383] on span "[PERSON_NAME]" at bounding box center [303, 385] width 123 height 15
click at [275, 397] on span "Croatia Retreat New Sign Up" at bounding box center [303, 400] width 123 height 12
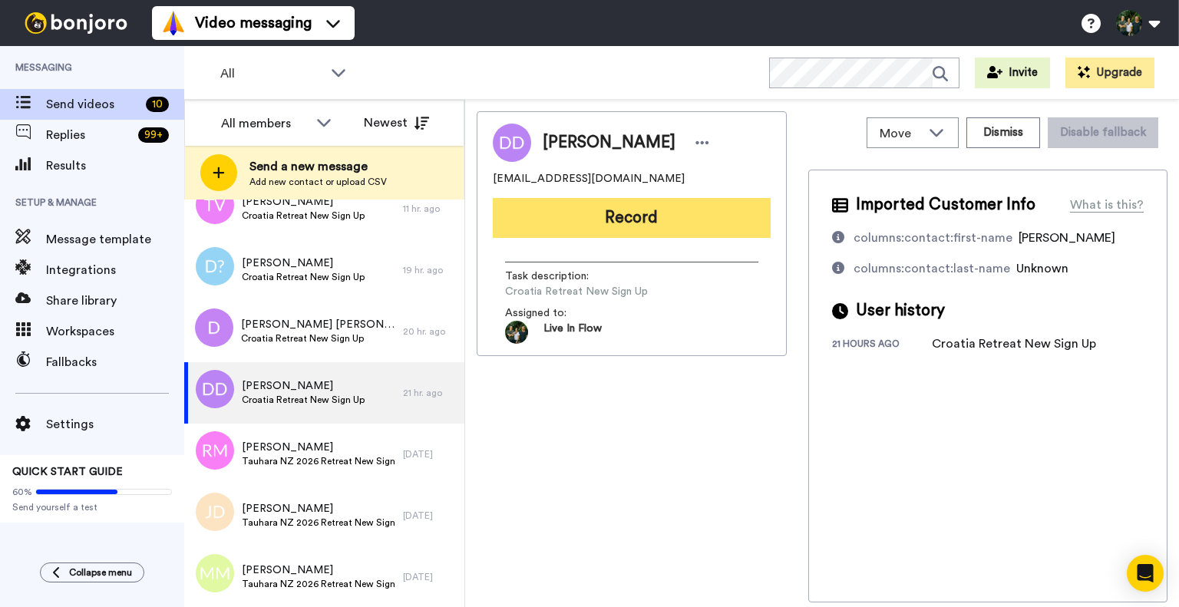
click at [619, 218] on button "Record" at bounding box center [632, 218] width 278 height 40
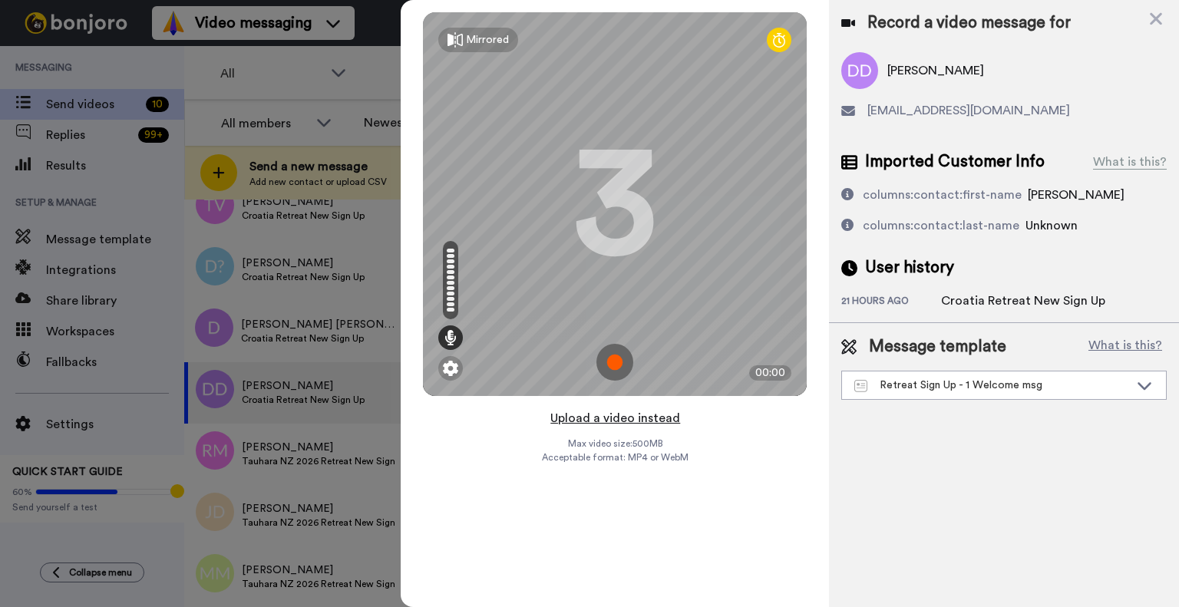
click at [561, 415] on button "Upload a video instead" at bounding box center [615, 418] width 139 height 20
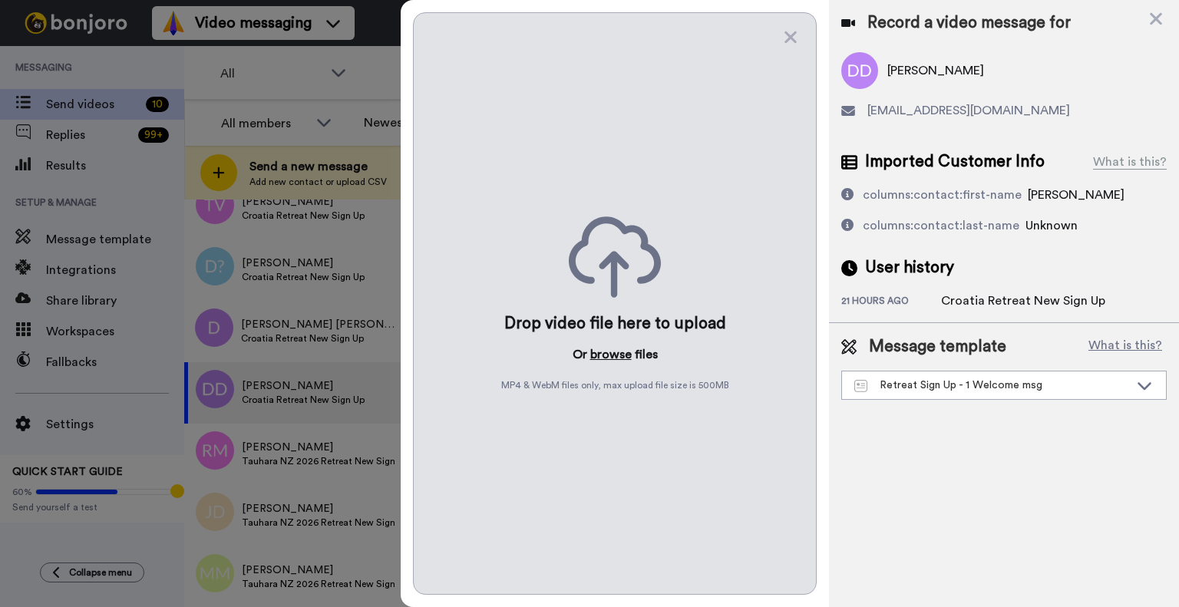
click at [614, 355] on button "browse" at bounding box center [610, 354] width 41 height 18
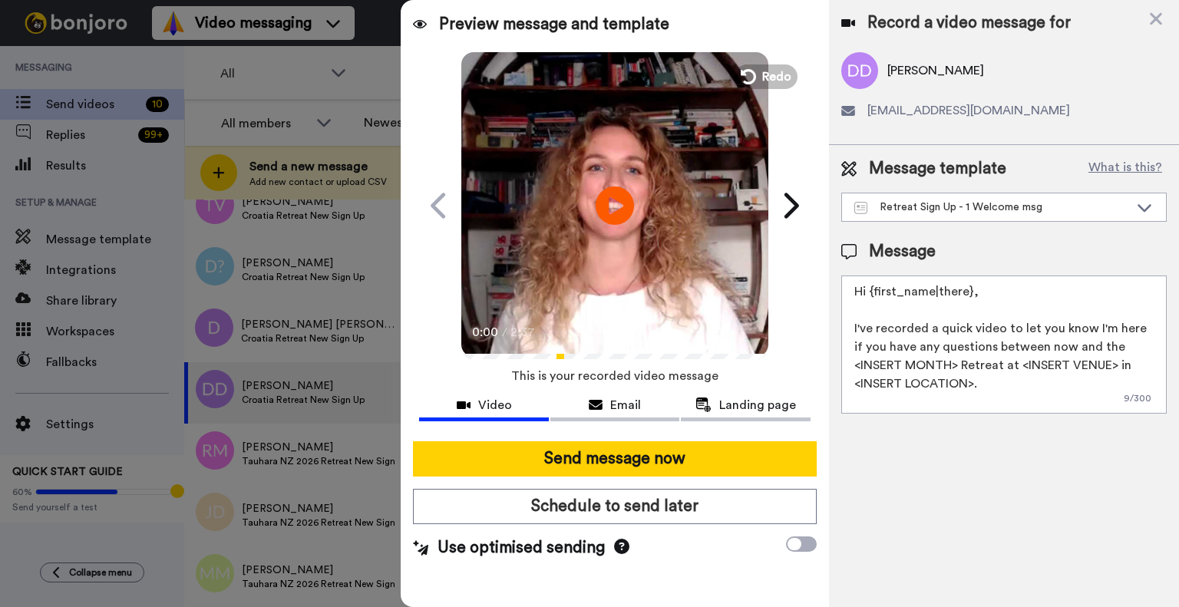
click at [957, 323] on textarea "Hi {first_name|there}, I've recorded a quick video to let you know I'm here if …" at bounding box center [1003, 345] width 325 height 138
paste textarea "Dear [PERSON_NAME], I've recorded a quick video to let you know I'm here if you…"
click at [885, 291] on textarea "Dear [PERSON_NAME], I've recorded a quick video to let you know I'm here if you…" at bounding box center [1003, 345] width 325 height 138
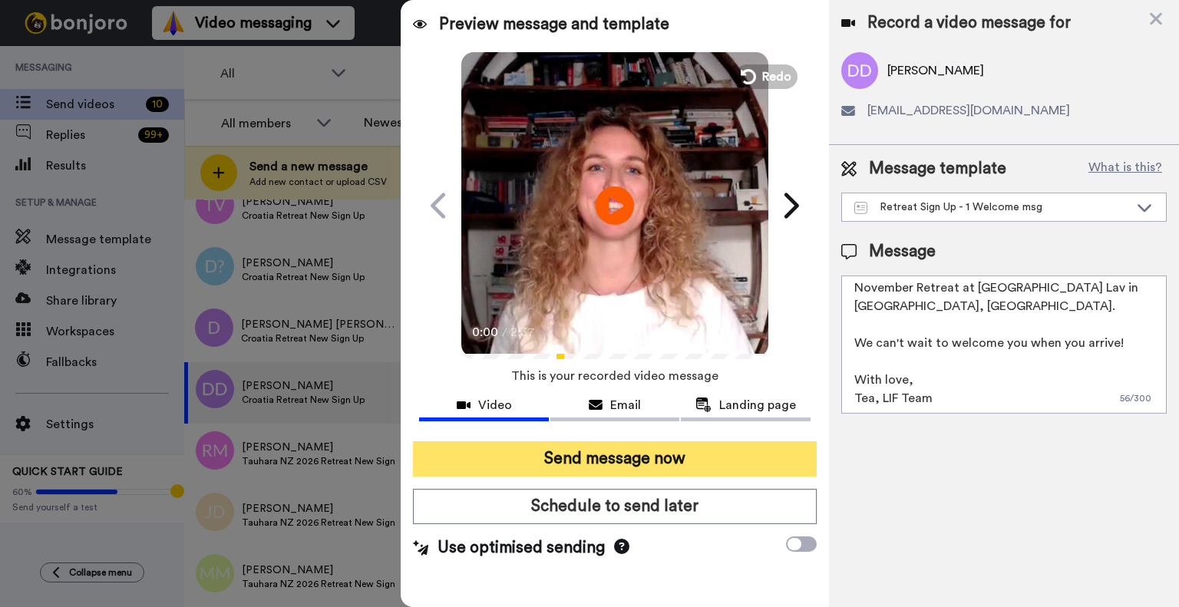
type textarea "Dear [PERSON_NAME], I've recorded a quick video to let you know I'm here if you…"
click at [681, 455] on button "Send message now" at bounding box center [615, 458] width 404 height 35
